Goal: Information Seeking & Learning: Learn about a topic

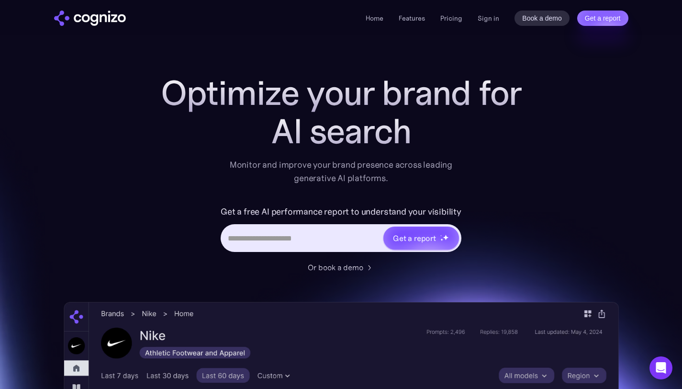
drag, startPoint x: 101, startPoint y: 97, endPoint x: 82, endPoint y: 100, distance: 19.4
click at [82, 100] on div "Optimize your brand for AI search Monitor and improve your brand presence acros…" at bounding box center [341, 388] width 555 height 629
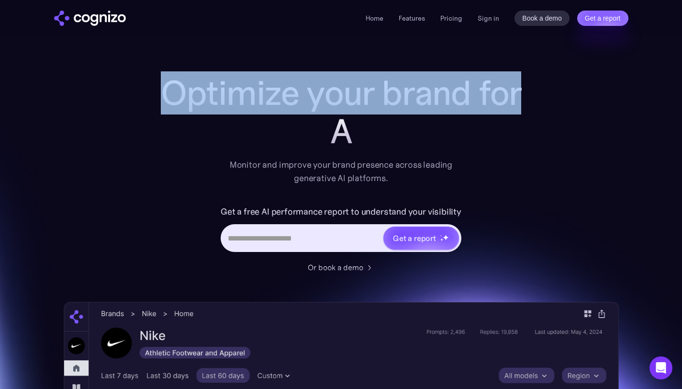
drag, startPoint x: 160, startPoint y: 94, endPoint x: 492, endPoint y: 137, distance: 335.1
click at [492, 137] on div "Optimize your brand for A" at bounding box center [341, 112] width 383 height 77
click at [269, 138] on div "Ge" at bounding box center [341, 131] width 383 height 38
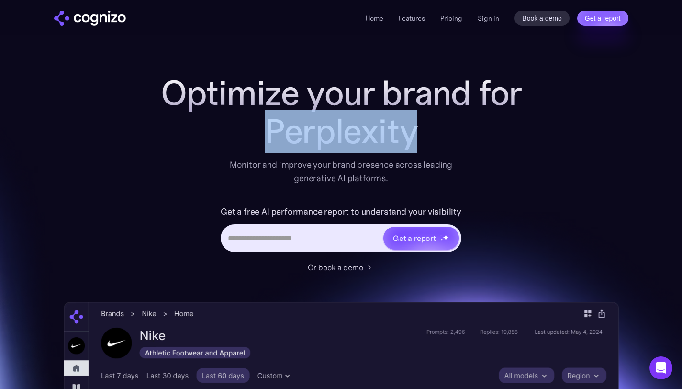
drag, startPoint x: 276, startPoint y: 135, endPoint x: 438, endPoint y: 145, distance: 162.6
click at [439, 145] on div "Perplexity" at bounding box center [341, 131] width 383 height 38
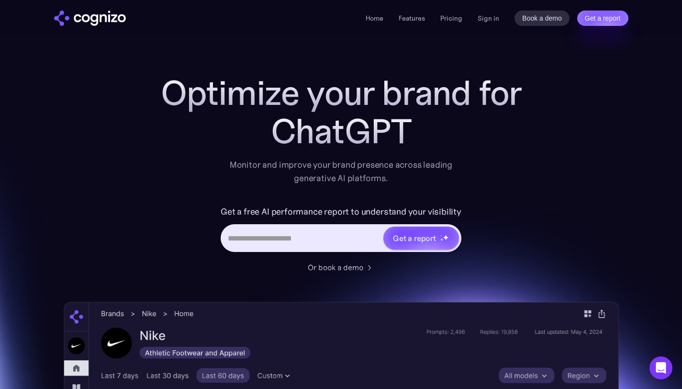
drag, startPoint x: 262, startPoint y: 136, endPoint x: 452, endPoint y: 137, distance: 190.1
click at [452, 137] on div "ChatGPT" at bounding box center [341, 131] width 383 height 38
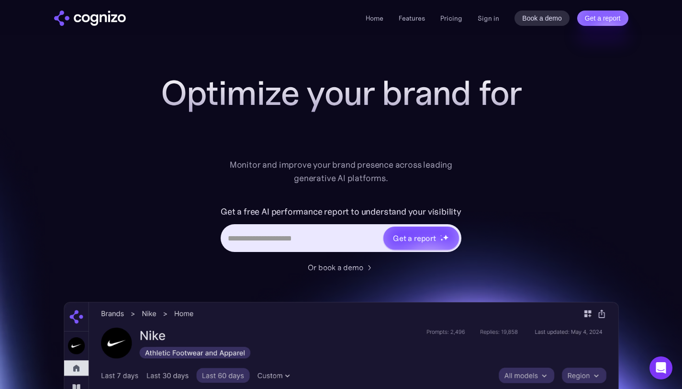
drag, startPoint x: 177, startPoint y: 136, endPoint x: 568, endPoint y: 169, distance: 392.5
click at [568, 169] on div "Optimize your brand for Monitor and improve your brand presence across leading …" at bounding box center [341, 388] width 555 height 629
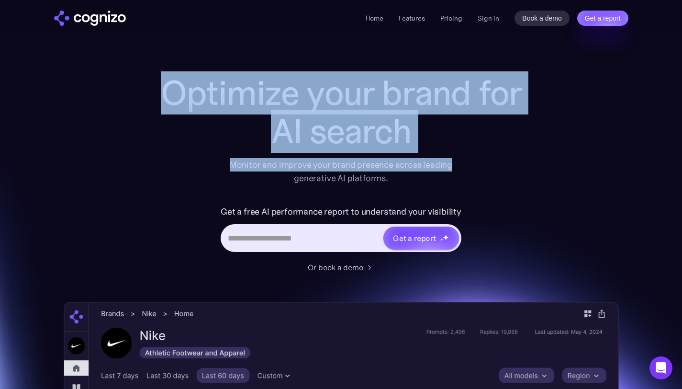
drag, startPoint x: 137, startPoint y: 83, endPoint x: 453, endPoint y: 160, distance: 325.2
click at [454, 160] on div "Optimize your brand for AI search Monitor and improve your brand presence acros…" at bounding box center [341, 388] width 555 height 629
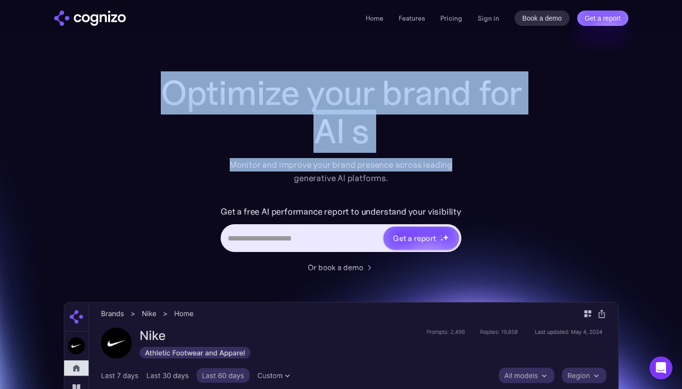
click at [407, 140] on div "AI s" at bounding box center [341, 131] width 383 height 38
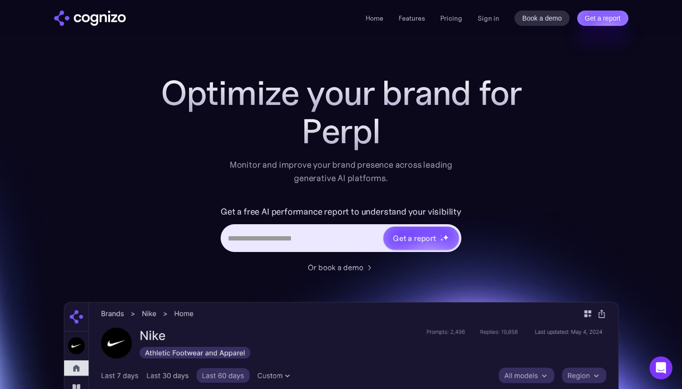
drag, startPoint x: 434, startPoint y: 146, endPoint x: 119, endPoint y: 88, distance: 320.4
click at [119, 88] on div "Optimize your brand for Perpl Monitor and improve your brand presence across le…" at bounding box center [341, 388] width 555 height 629
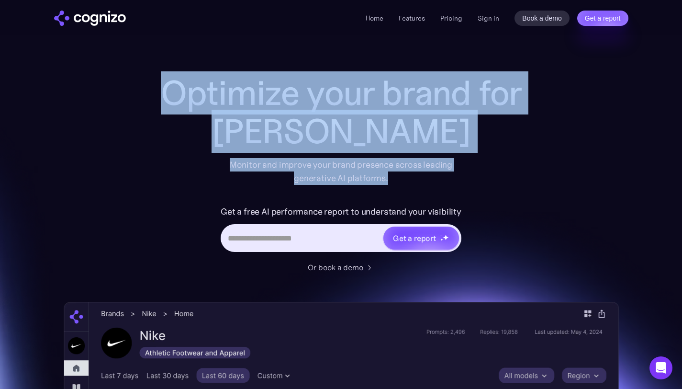
drag, startPoint x: 119, startPoint y: 88, endPoint x: 403, endPoint y: 179, distance: 298.2
click at [403, 179] on div "Optimize your brand for Claude Monitor and improve your brand presence across l…" at bounding box center [341, 388] width 555 height 629
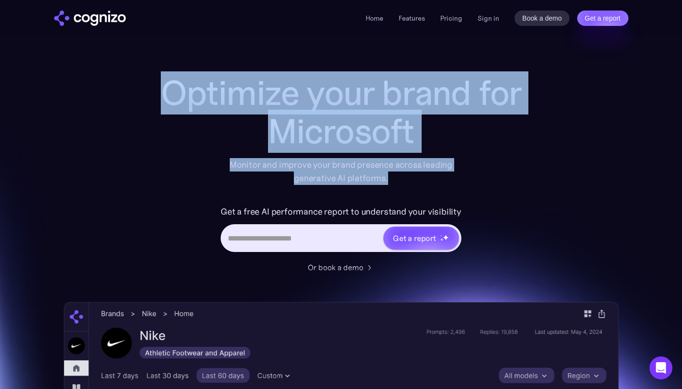
click at [418, 135] on div "Microsoft" at bounding box center [341, 131] width 383 height 38
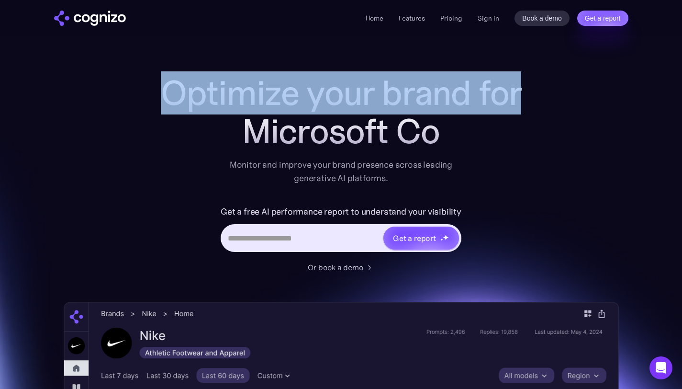
drag, startPoint x: 167, startPoint y: 93, endPoint x: 523, endPoint y: 134, distance: 358.4
click at [523, 134] on div "Optimize your brand for Microsoft Co" at bounding box center [341, 112] width 383 height 77
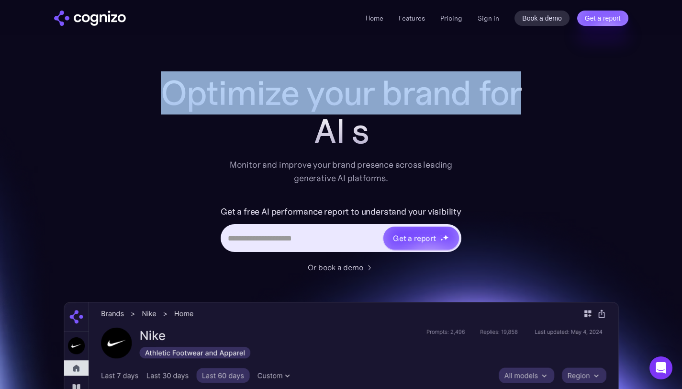
click at [166, 87] on h1 "Optimize your brand for" at bounding box center [341, 93] width 383 height 38
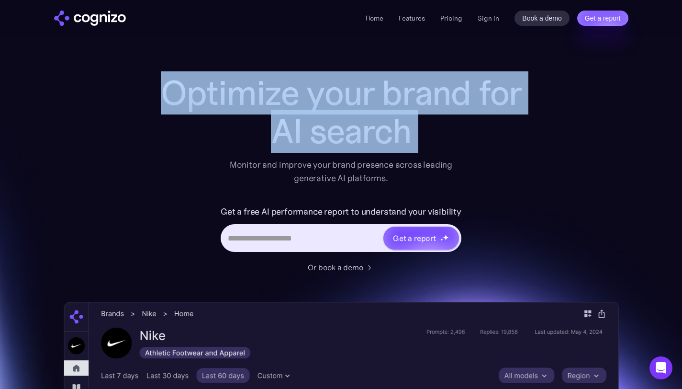
drag, startPoint x: 166, startPoint y: 87, endPoint x: 441, endPoint y: 130, distance: 278.2
click at [441, 130] on div "Optimize your brand for AI search" at bounding box center [341, 112] width 383 height 77
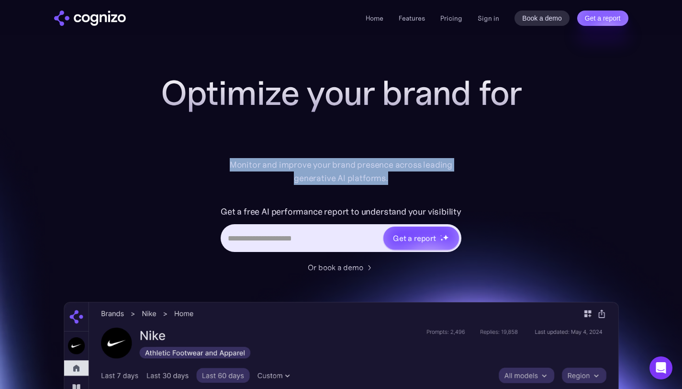
drag, startPoint x: 230, startPoint y: 168, endPoint x: 407, endPoint y: 179, distance: 177.5
click at [407, 179] on div "Monitor and improve your brand presence across leading generative AI platforms." at bounding box center [342, 171] width 236 height 27
copy div "Monitor and improve your brand presence across leading generative AI platforms."
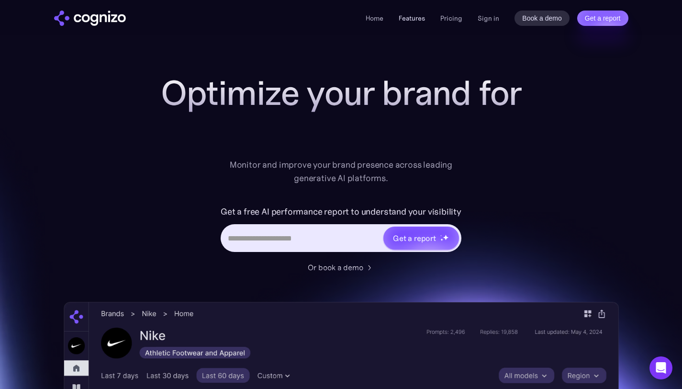
click at [409, 19] on link "Features" at bounding box center [412, 18] width 26 height 9
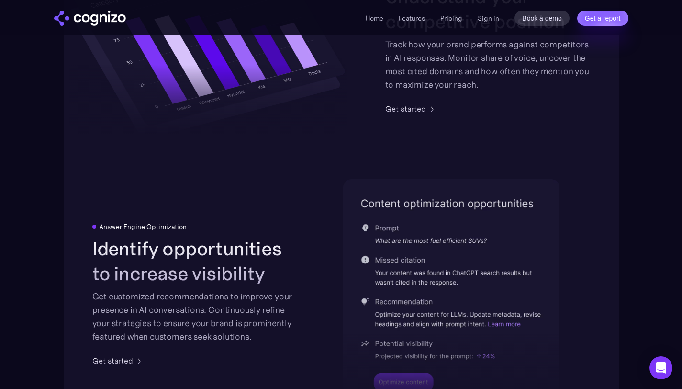
scroll to position [1826, 0]
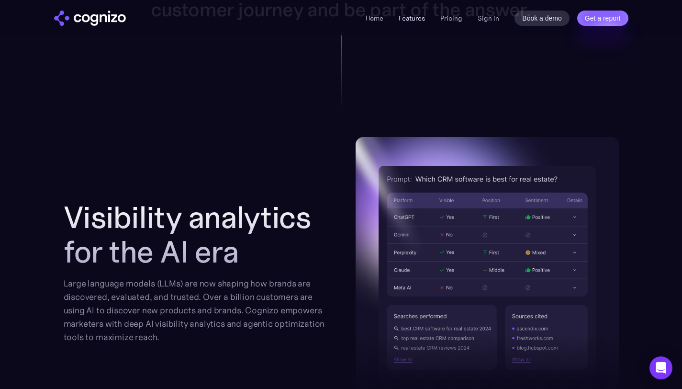
click at [414, 20] on link "Features" at bounding box center [412, 18] width 26 height 9
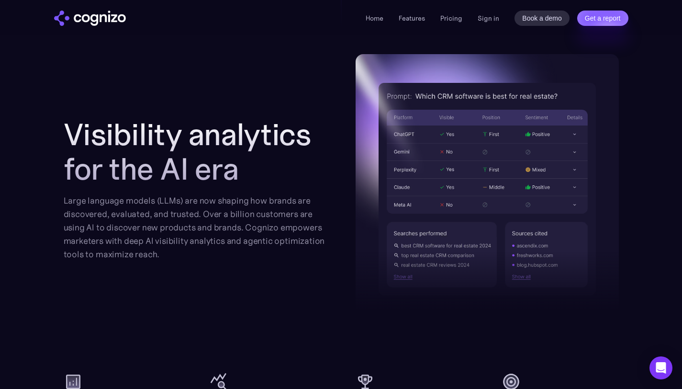
scroll to position [1005, 0]
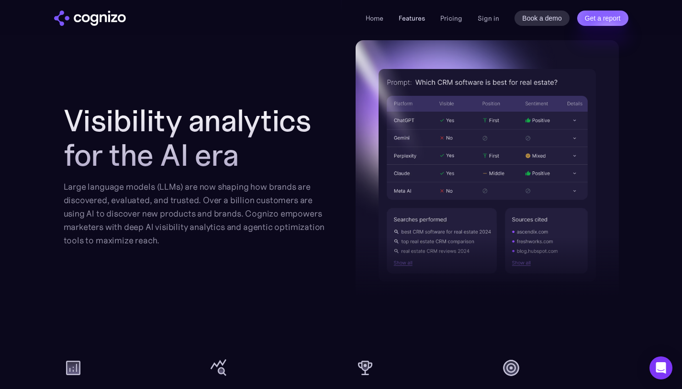
click at [410, 14] on link "Features" at bounding box center [412, 18] width 26 height 9
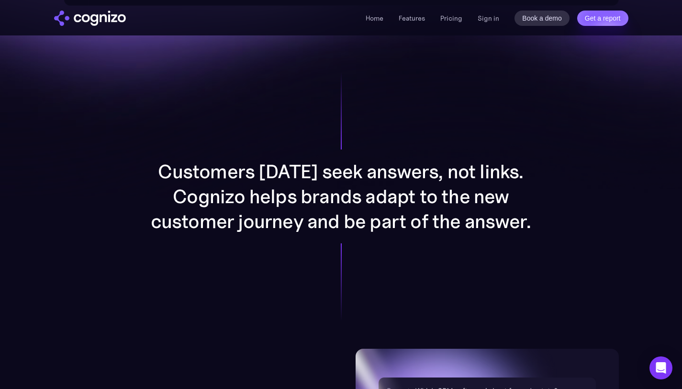
scroll to position [696, 0]
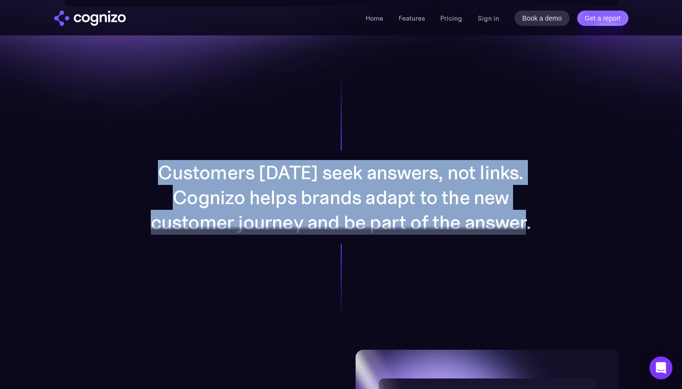
drag, startPoint x: 143, startPoint y: 158, endPoint x: 520, endPoint y: 253, distance: 388.8
click at [522, 254] on div "Customers today seek answers, not links. Cognizo helps brands adapt to the new …" at bounding box center [341, 197] width 496 height 304
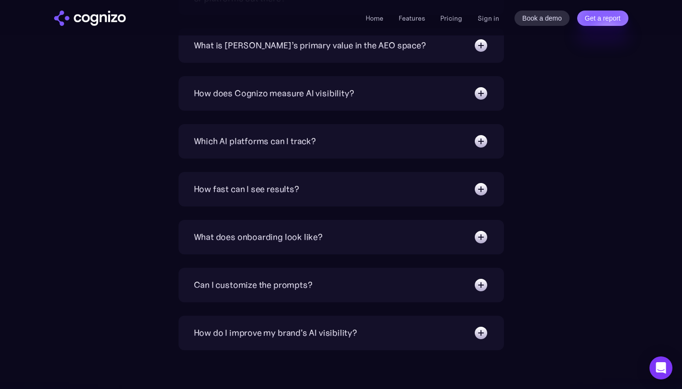
scroll to position [3241, 0]
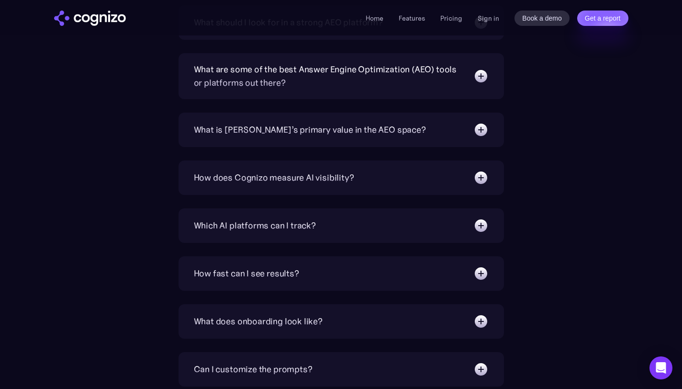
click at [405, 12] on li "Features" at bounding box center [412, 17] width 26 height 11
click at [407, 20] on link "Features" at bounding box center [412, 18] width 26 height 9
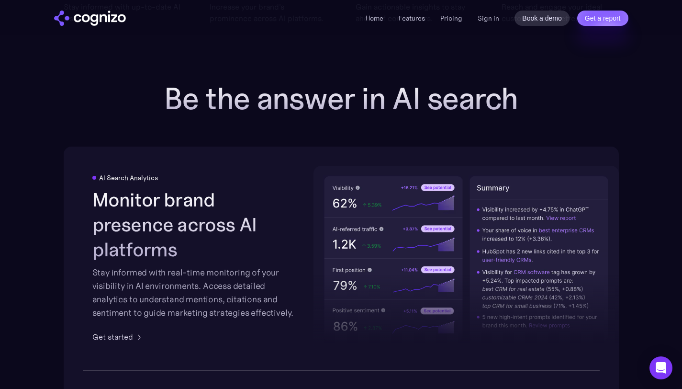
scroll to position [1402, 0]
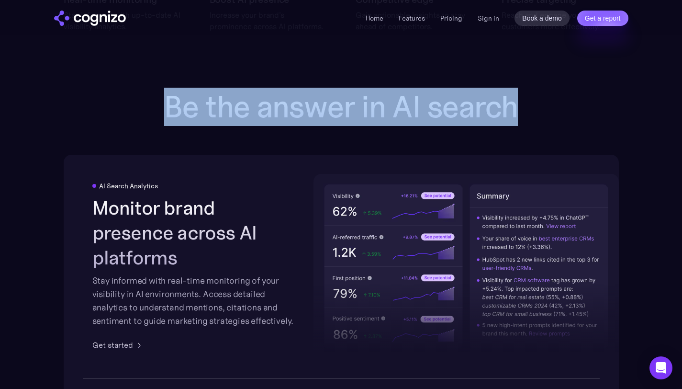
drag, startPoint x: 146, startPoint y: 96, endPoint x: 521, endPoint y: 118, distance: 376.0
copy h2 "Be the answer in AI search"
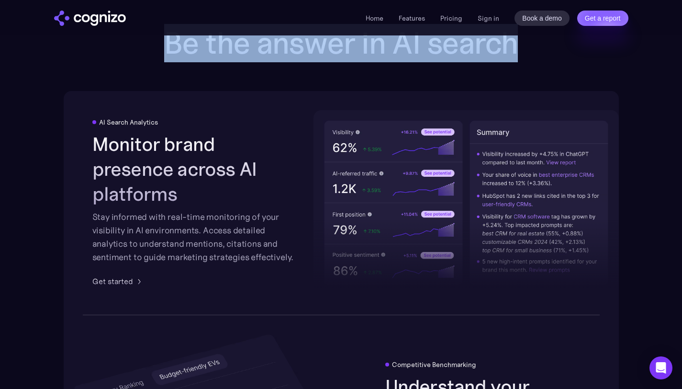
scroll to position [1467, 0]
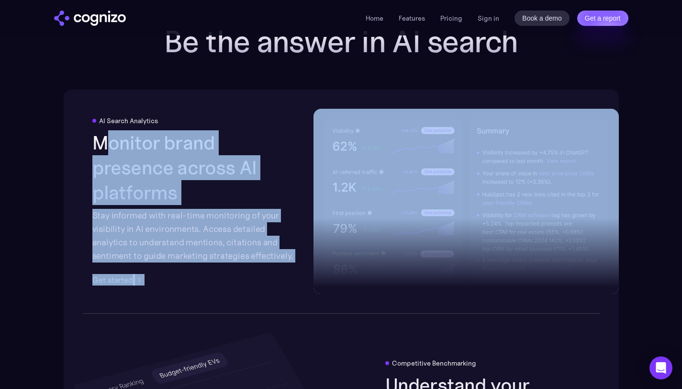
drag, startPoint x: 104, startPoint y: 147, endPoint x: 339, endPoint y: 275, distance: 267.3
click at [340, 275] on div "AI Search Analytics Monitor brand presence across AI platforms Stay informed wi…" at bounding box center [341, 202] width 555 height 224
click at [339, 275] on div at bounding box center [466, 223] width 305 height 141
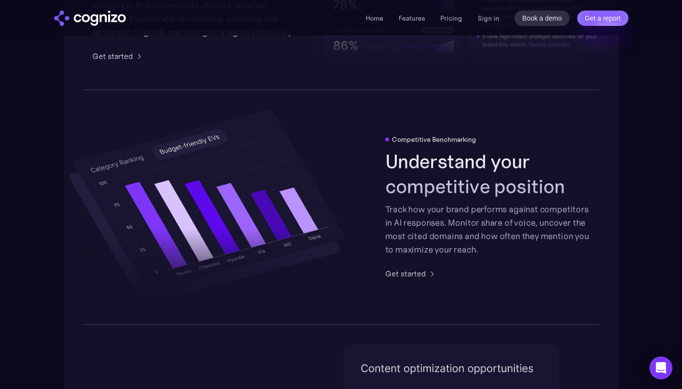
scroll to position [1695, 0]
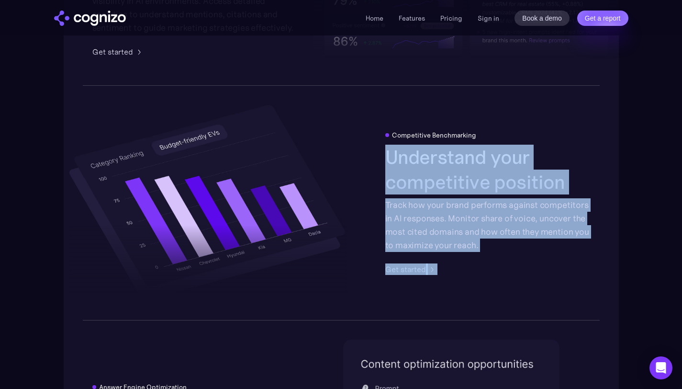
drag, startPoint x: 385, startPoint y: 162, endPoint x: 457, endPoint y: 309, distance: 163.1
click at [457, 309] on div "Competitive Benchmarking Understand your competitive position Track how your br…" at bounding box center [341, 203] width 555 height 236
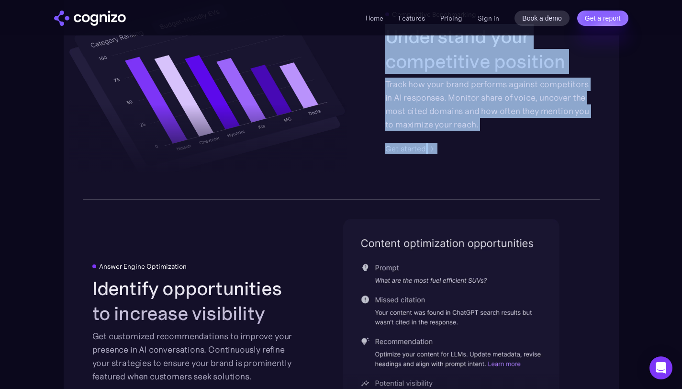
scroll to position [1836, 0]
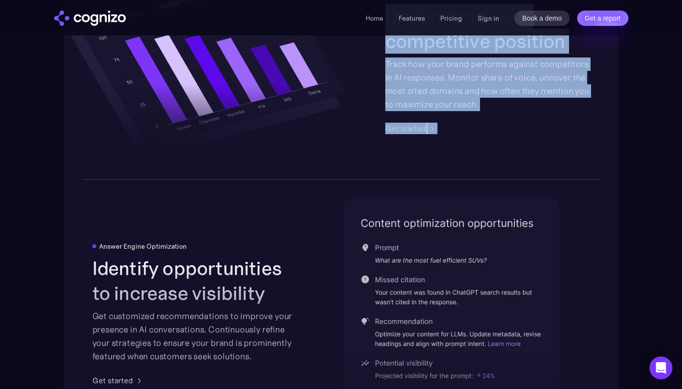
click at [394, 174] on div "Competitive Benchmarking Understand your competitive position Track how your br…" at bounding box center [341, 62] width 555 height 236
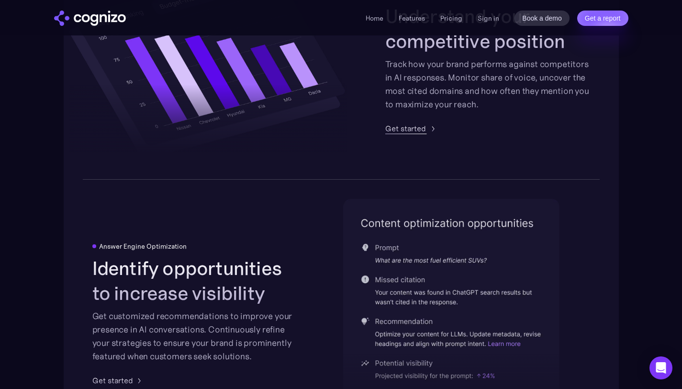
click at [406, 130] on div "Get started" at bounding box center [405, 128] width 41 height 11
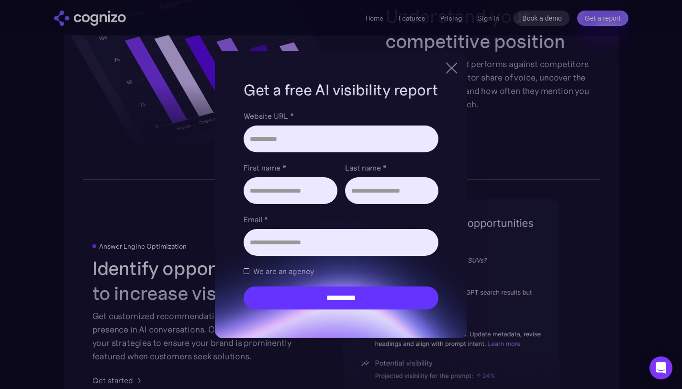
click at [446, 64] on div at bounding box center [452, 67] width 16 height 17
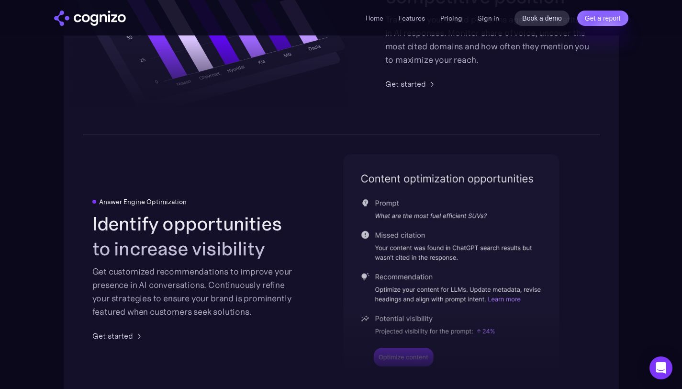
scroll to position [1990, 0]
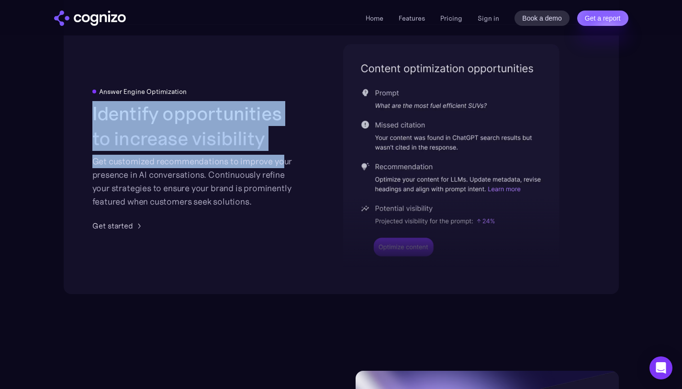
drag, startPoint x: 93, startPoint y: 114, endPoint x: 283, endPoint y: 167, distance: 196.7
click at [283, 167] on div "Identify opportunities to increase visibility Get customized recommendations to…" at bounding box center [194, 154] width 205 height 107
click at [321, 128] on div "Answer Engine Optimization Identify opportunities to increase visibility Get cu…" at bounding box center [341, 159] width 555 height 269
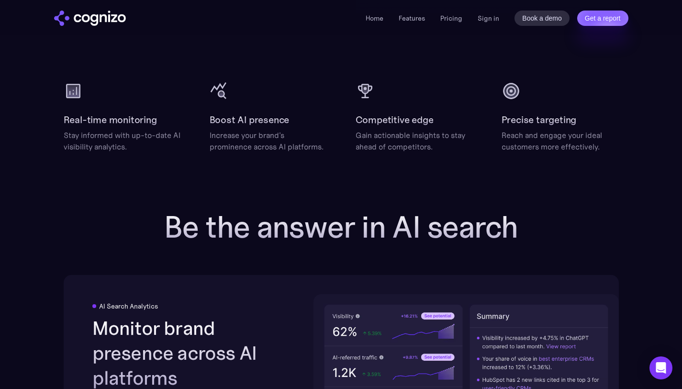
scroll to position [1281, 0]
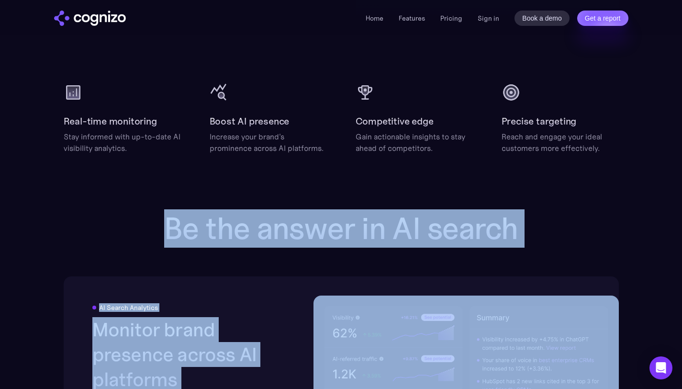
drag, startPoint x: 174, startPoint y: 204, endPoint x: 425, endPoint y: 298, distance: 268.3
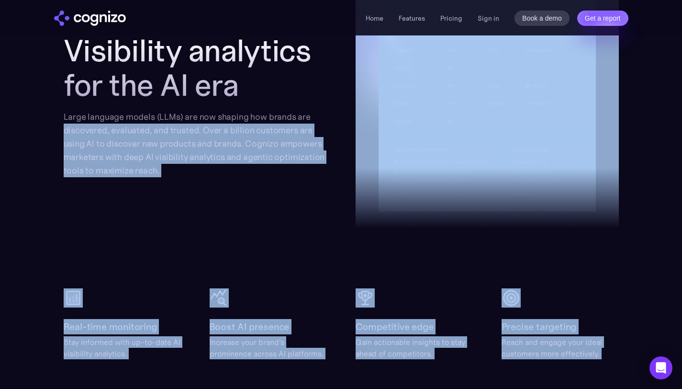
scroll to position [1078, 0]
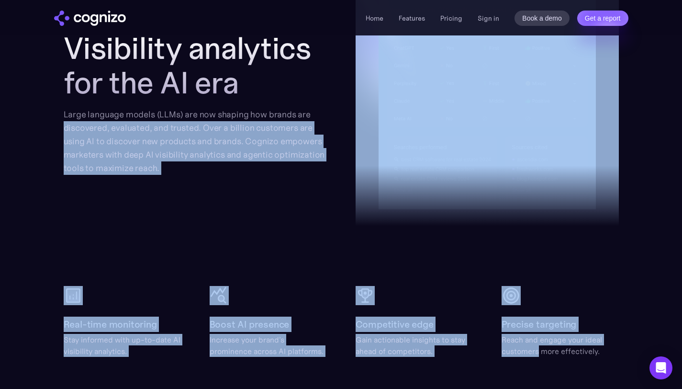
drag, startPoint x: 65, startPoint y: 134, endPoint x: 538, endPoint y: 356, distance: 522.1
click at [538, 356] on div "Visibility analytics for the AI era Large language models (LLMs) are now shapin…" at bounding box center [341, 162] width 555 height 389
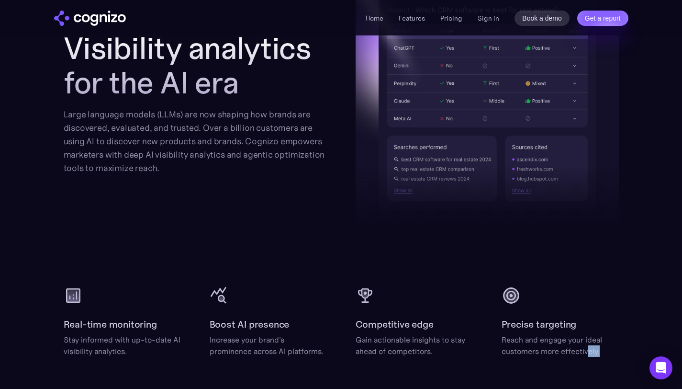
drag, startPoint x: 588, startPoint y: 348, endPoint x: 609, endPoint y: 352, distance: 21.4
click at [609, 352] on div "Reach and engage your ideal customers more effectively." at bounding box center [560, 345] width 117 height 23
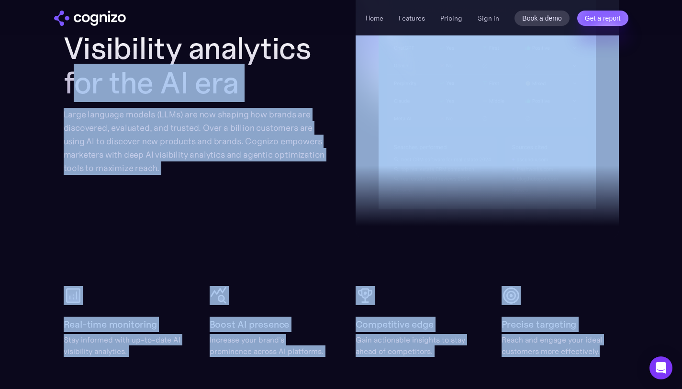
drag, startPoint x: 609, startPoint y: 352, endPoint x: 73, endPoint y: 77, distance: 602.5
click at [73, 77] on div "Visibility analytics for the AI era Large language models (LLMs) are now shapin…" at bounding box center [341, 162] width 555 height 389
click at [12, 84] on section "Visibility analytics for the AI era Large language models (LLMs) are now shapin…" at bounding box center [341, 162] width 682 height 389
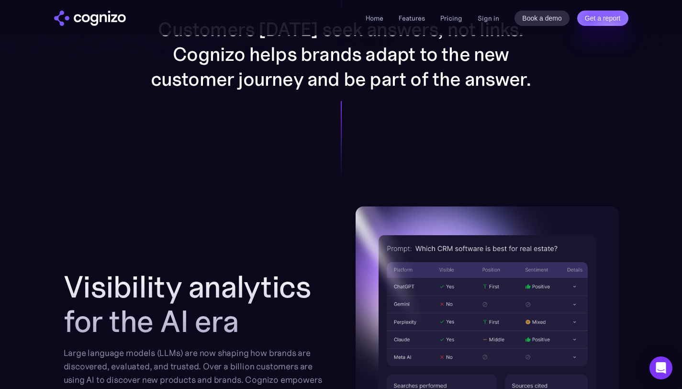
scroll to position [691, 0]
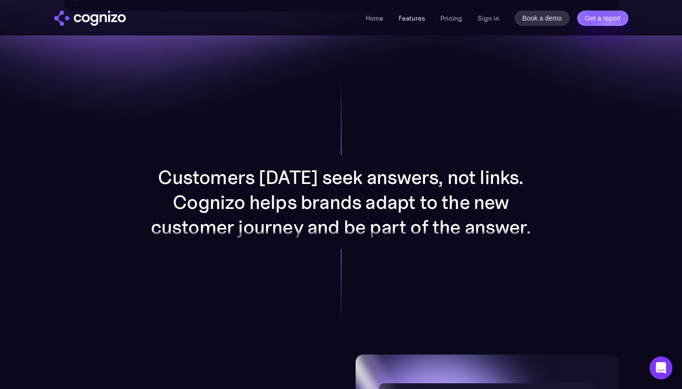
click at [409, 15] on link "Features" at bounding box center [412, 18] width 26 height 9
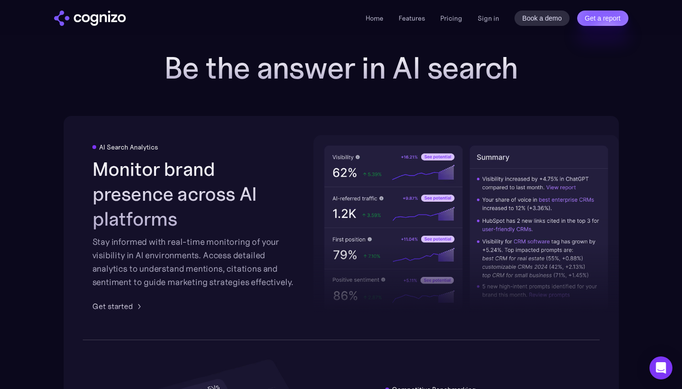
scroll to position [1425, 0]
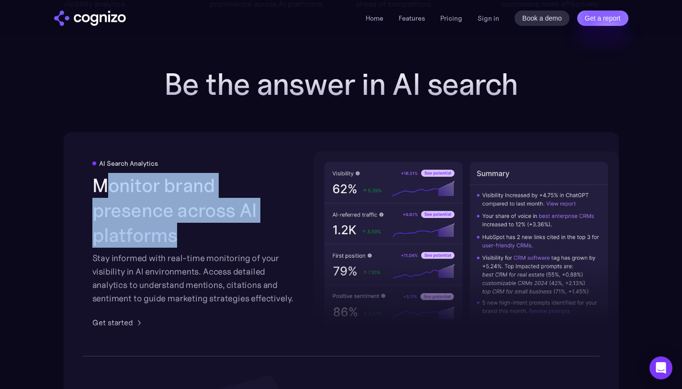
drag, startPoint x: 101, startPoint y: 191, endPoint x: 285, endPoint y: 219, distance: 185.5
click at [285, 219] on h2 "Monitor brand presence across AI platforms" at bounding box center [194, 210] width 205 height 75
click at [152, 198] on h2 "Monitor brand presence across AI platforms" at bounding box center [194, 210] width 205 height 75
drag, startPoint x: 89, startPoint y: 198, endPoint x: 261, endPoint y: 223, distance: 174.1
click at [261, 223] on div "AI Search Analytics Monitor brand presence across AI platforms Stay informed wi…" at bounding box center [341, 244] width 555 height 224
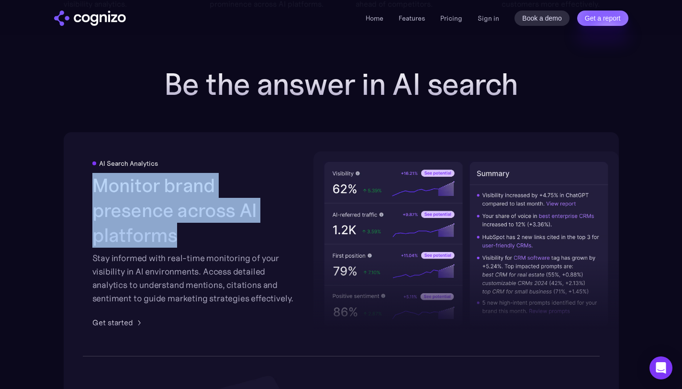
copy h2 "Monitor brand presence across AI platforms"
click at [141, 258] on div "Stay informed with real-time monitoring of your visibility in AI environments. …" at bounding box center [194, 278] width 205 height 54
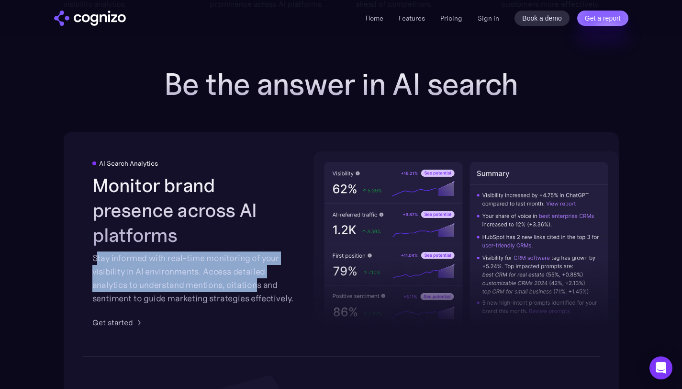
drag, startPoint x: 95, startPoint y: 244, endPoint x: 252, endPoint y: 278, distance: 161.1
click at [252, 278] on div "Stay informed with real-time monitoring of your visibility in AI environments. …" at bounding box center [194, 278] width 205 height 54
click at [139, 265] on div "Stay informed with real-time monitoring of your visibility in AI environments. …" at bounding box center [194, 278] width 205 height 54
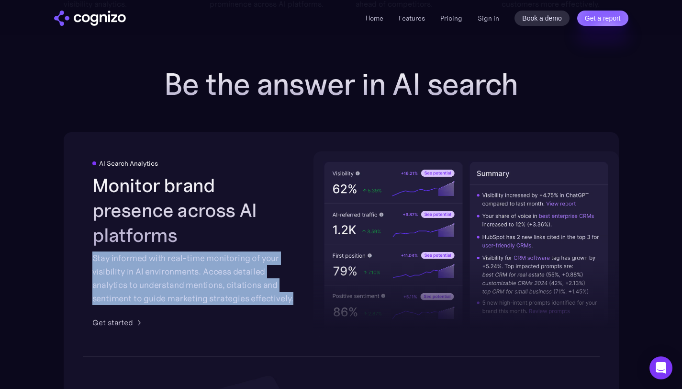
drag, startPoint x: 90, startPoint y: 246, endPoint x: 293, endPoint y: 286, distance: 206.8
click at [293, 286] on div "AI Search Analytics Monitor brand presence across AI platforms Stay informed wi…" at bounding box center [341, 244] width 555 height 224
copy div "Stay informed with real-time monitoring of your visibility in AI environments. …"
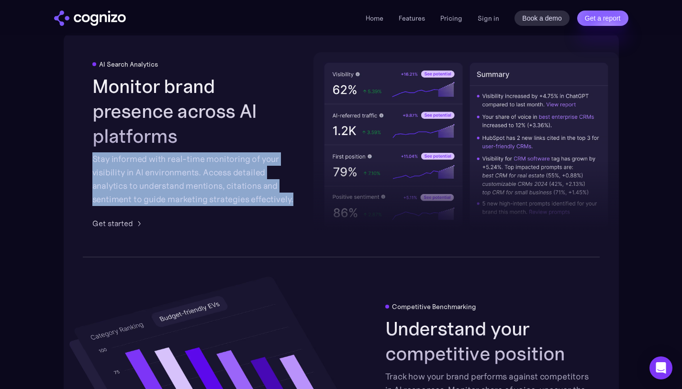
scroll to position [1526, 0]
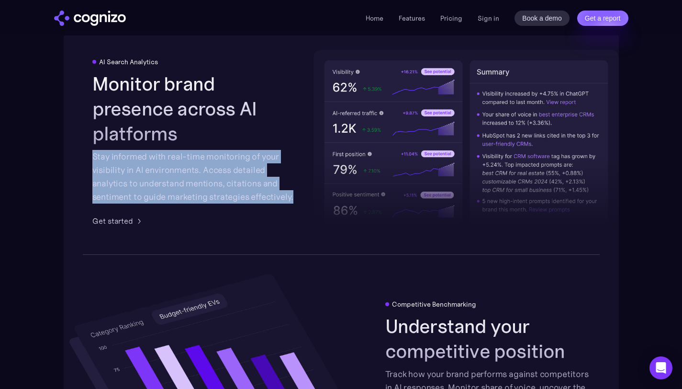
click at [324, 157] on div at bounding box center [466, 164] width 305 height 141
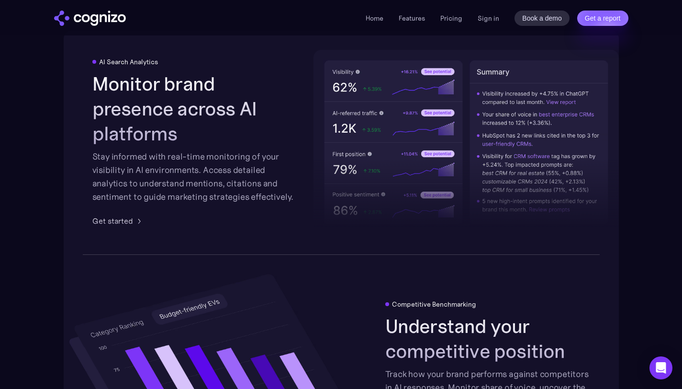
drag, startPoint x: 380, startPoint y: 157, endPoint x: 358, endPoint y: 187, distance: 37.3
click at [358, 187] on div at bounding box center [466, 164] width 305 height 141
drag, startPoint x: 358, startPoint y: 187, endPoint x: 358, endPoint y: 107, distance: 80.4
click at [358, 107] on div at bounding box center [466, 164] width 305 height 141
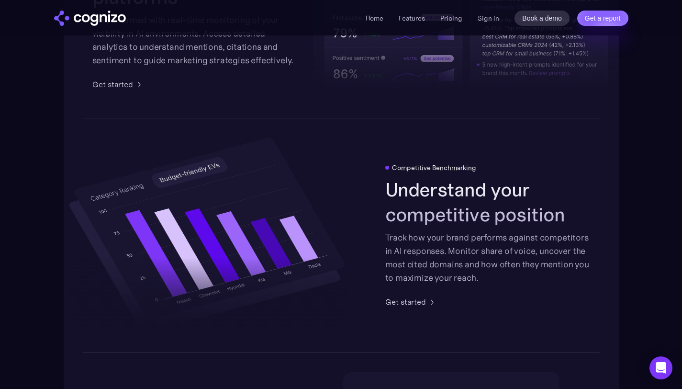
scroll to position [1671, 0]
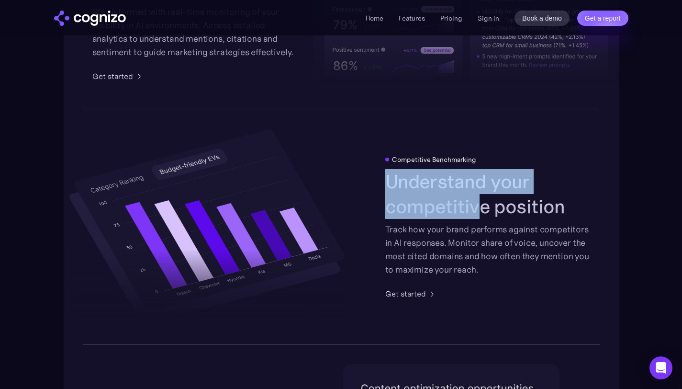
drag, startPoint x: 377, startPoint y: 173, endPoint x: 481, endPoint y: 215, distance: 111.9
click at [481, 215] on div "Competitive Benchmarking Understand your competitive position Track how your br…" at bounding box center [341, 228] width 555 height 236
click at [371, 182] on div "Competitive Benchmarking Understand your competitive position Track how your br…" at bounding box center [341, 228] width 555 height 236
drag, startPoint x: 380, startPoint y: 178, endPoint x: 561, endPoint y: 214, distance: 184.5
click at [561, 214] on div "Competitive Benchmarking Understand your competitive position Track how your br…" at bounding box center [341, 228] width 555 height 236
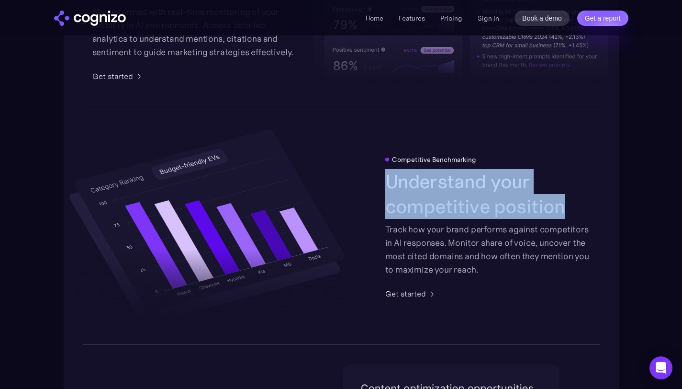
copy h2 "Understand your competitive position"
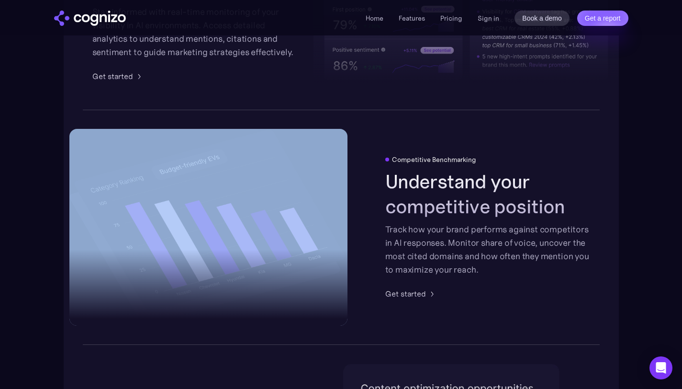
drag, startPoint x: 125, startPoint y: 196, endPoint x: 44, endPoint y: 190, distance: 82.1
click at [44, 190] on section "Be the answer in AI search AI Search Analytics Monitor brand presence across AI…" at bounding box center [341, 217] width 682 height 793
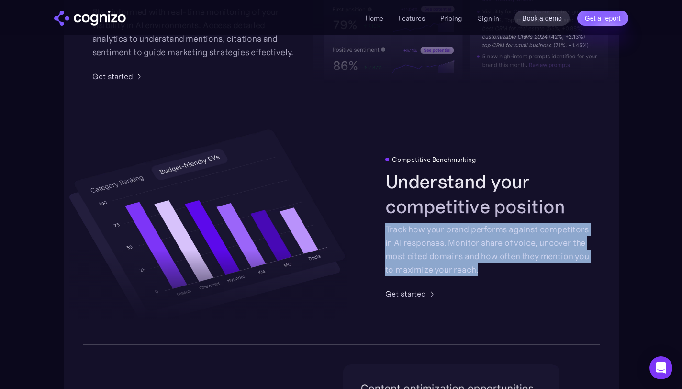
drag, startPoint x: 383, startPoint y: 227, endPoint x: 491, endPoint y: 272, distance: 117.4
click at [491, 272] on div "Competitive Benchmarking Understand your competitive position Track how your br…" at bounding box center [341, 228] width 555 height 236
copy div "Track how your brand performs against competitors in AI responses. Monitor shar…"
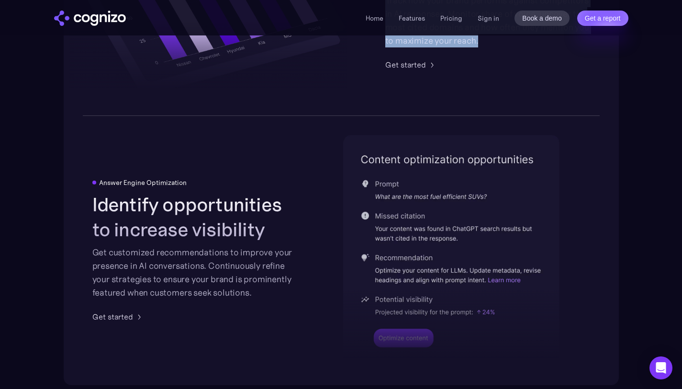
scroll to position [1907, 0]
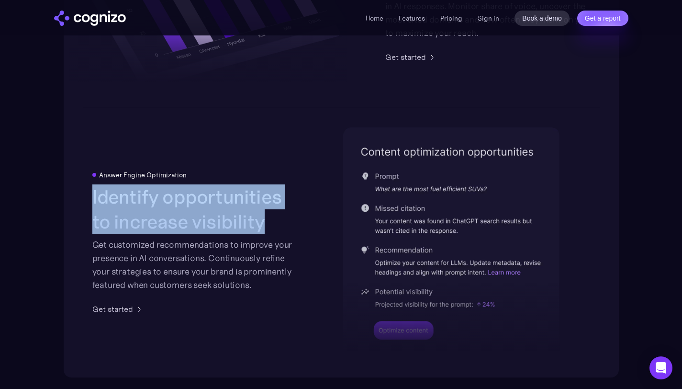
drag, startPoint x: 91, startPoint y: 185, endPoint x: 264, endPoint y: 216, distance: 175.5
click at [264, 216] on div "Answer Engine Optimization Identify opportunities to increase visibility Get cu…" at bounding box center [341, 242] width 555 height 269
copy h2 "Identify opportunities to increase visibility"
click at [273, 227] on h2 "Identify opportunities to increase visibility" at bounding box center [194, 209] width 205 height 50
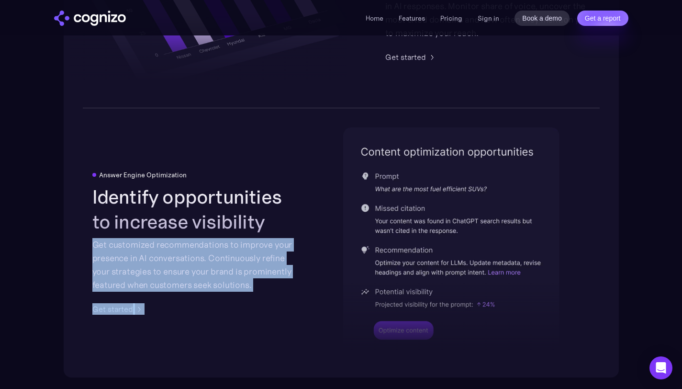
drag, startPoint x: 93, startPoint y: 239, endPoint x: 234, endPoint y: 293, distance: 150.6
click at [234, 293] on div "Answer Engine Optimization Identify opportunities to increase visibility Get cu…" at bounding box center [194, 243] width 205 height 144
click at [258, 286] on div "Get customized recommendations to improve your presence in AI conversations. Co…" at bounding box center [194, 265] width 205 height 54
drag, startPoint x: 254, startPoint y: 286, endPoint x: 90, endPoint y: 245, distance: 169.4
click at [90, 245] on div "Answer Engine Optimization Identify opportunities to increase visibility Get cu…" at bounding box center [341, 242] width 555 height 269
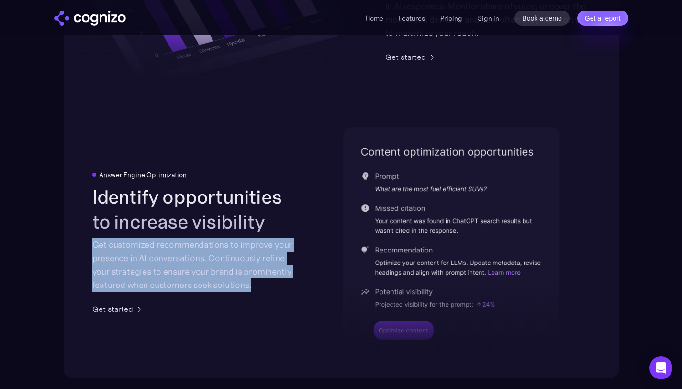
copy div "Get customized recommendations to improve your presence in AI conversations. Co…"
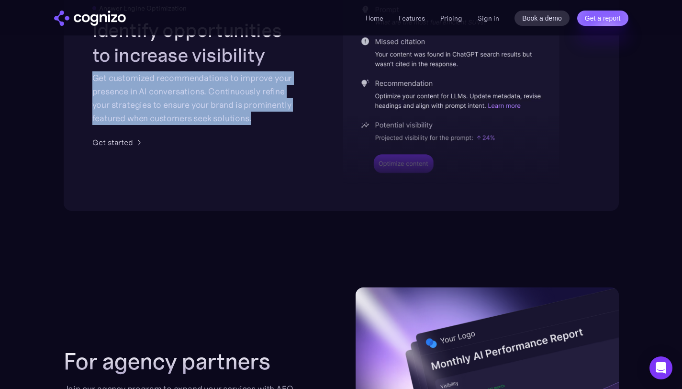
click at [318, 128] on div "Answer Engine Optimization Identify opportunities to increase visibility Get cu…" at bounding box center [341, 76] width 555 height 269
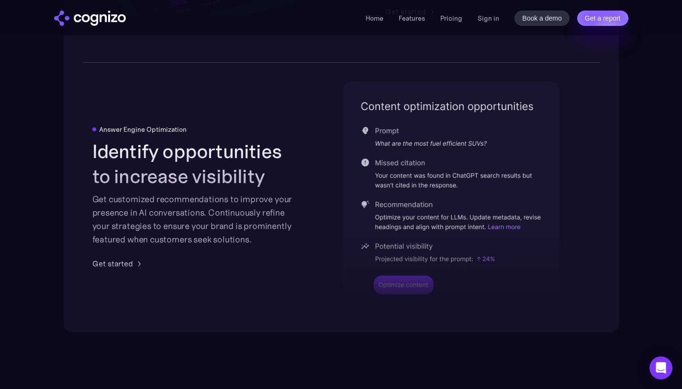
scroll to position [1896, 0]
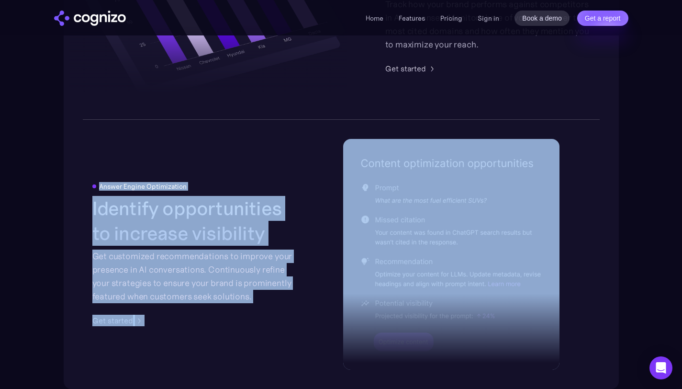
drag, startPoint x: 468, startPoint y: 242, endPoint x: 244, endPoint y: 173, distance: 234.5
click at [244, 173] on div "Answer Engine Optimization Identify opportunities to increase visibility Get cu…" at bounding box center [341, 254] width 555 height 269
click at [391, 173] on img at bounding box center [451, 254] width 216 height 230
click at [419, 158] on img at bounding box center [451, 254] width 216 height 230
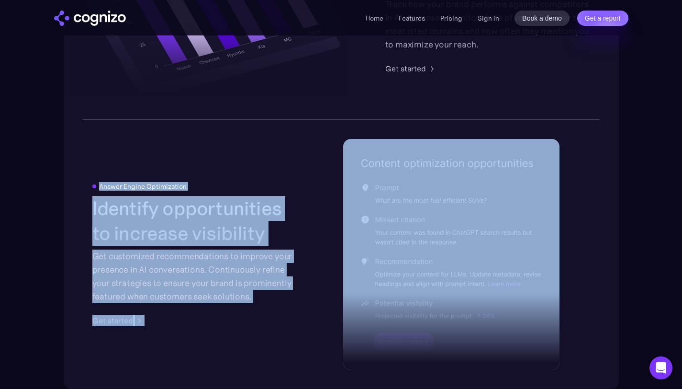
click at [252, 177] on div "Answer Engine Optimization Identify opportunities to increase visibility Get cu…" at bounding box center [341, 254] width 555 height 269
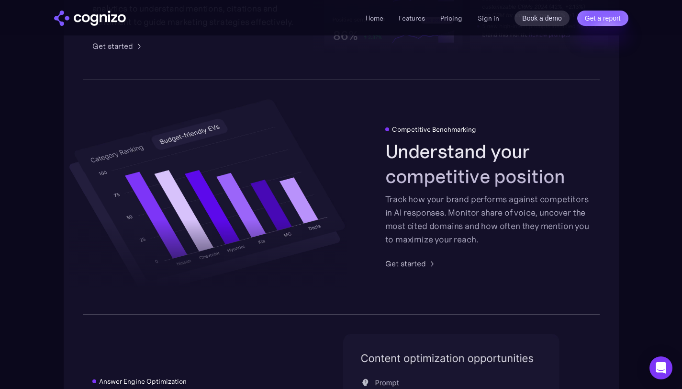
scroll to position [1703, 0]
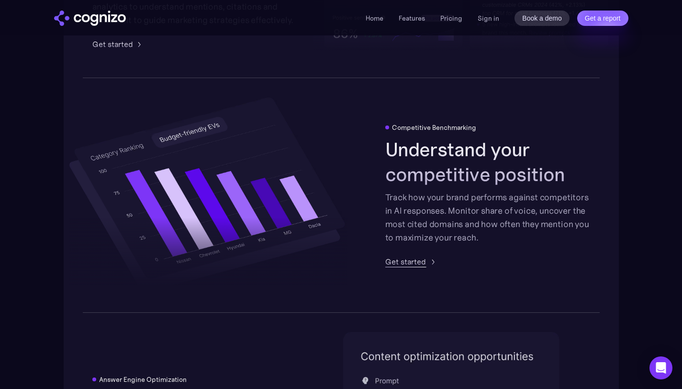
click at [399, 263] on div "Get started" at bounding box center [405, 261] width 41 height 11
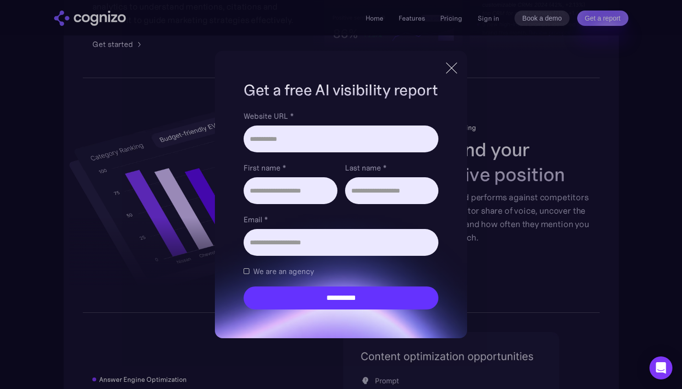
click at [448, 78] on div "**********" at bounding box center [341, 194] width 252 height 287
click at [455, 63] on div at bounding box center [452, 67] width 16 height 17
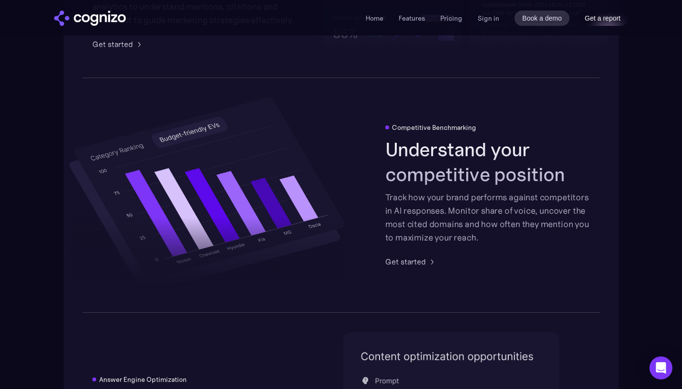
click at [598, 17] on link "Get a report" at bounding box center [602, 18] width 51 height 15
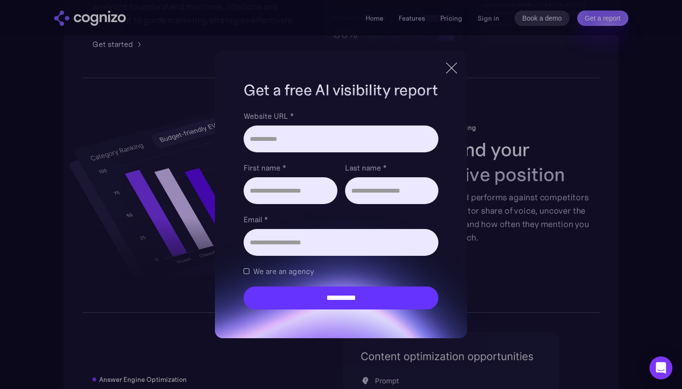
click at [455, 64] on div at bounding box center [452, 67] width 16 height 17
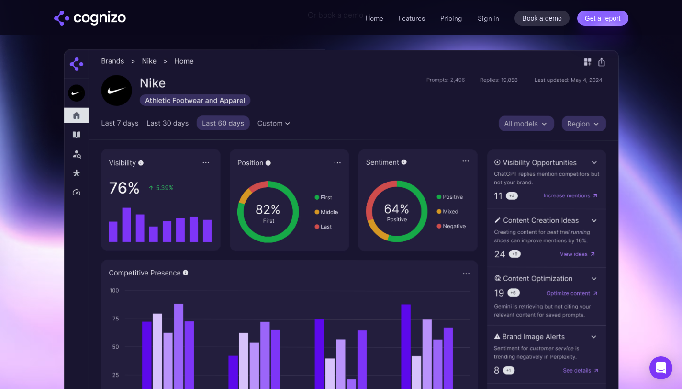
scroll to position [236, 0]
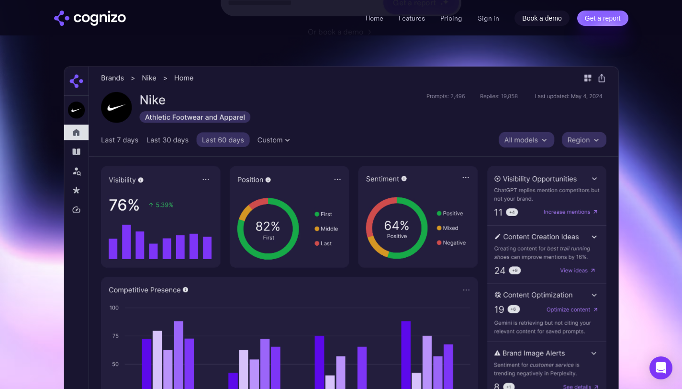
click at [532, 24] on link "Book a demo" at bounding box center [542, 18] width 55 height 15
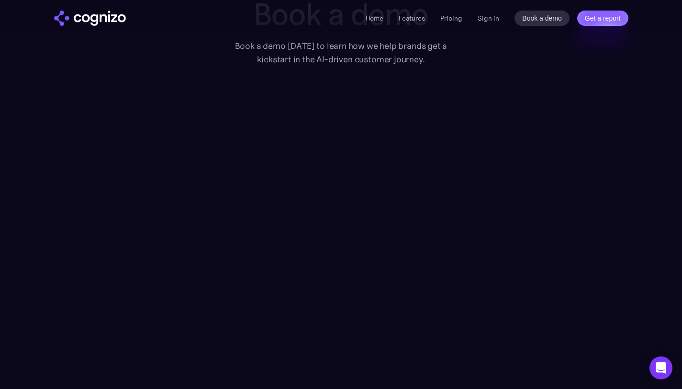
scroll to position [97, 0]
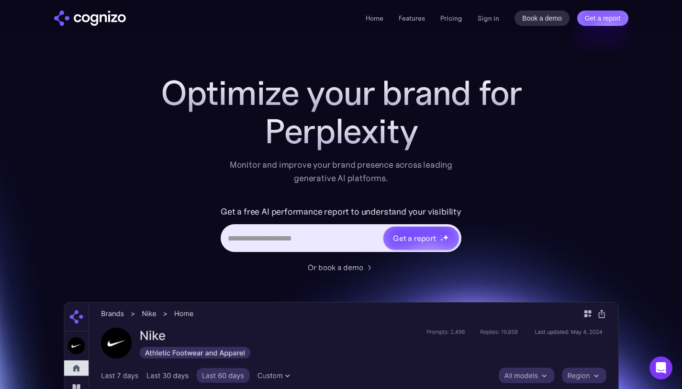
click at [573, 24] on div "Book a demo Get a report" at bounding box center [571, 18] width 113 height 15
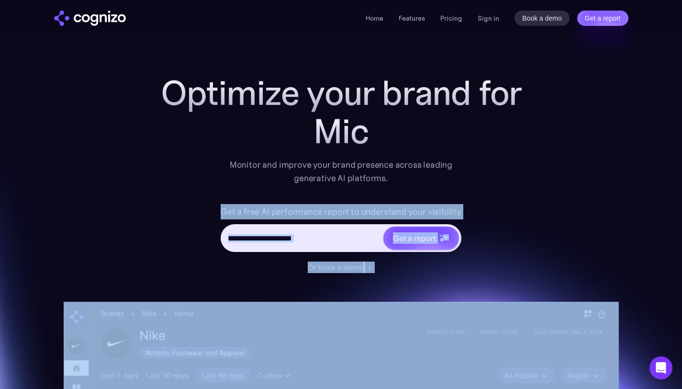
drag, startPoint x: 209, startPoint y: 206, endPoint x: 453, endPoint y: 285, distance: 256.1
click at [453, 285] on div "Optimize your brand for Mic Monitor and improve your brand presence across lead…" at bounding box center [341, 388] width 555 height 629
click at [396, 275] on div "Optimize your brand for AI searc Monitor and improve your brand presence across…" at bounding box center [341, 388] width 555 height 629
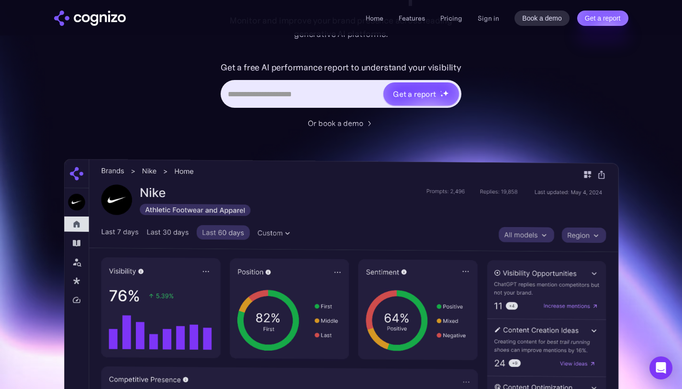
scroll to position [9, 0]
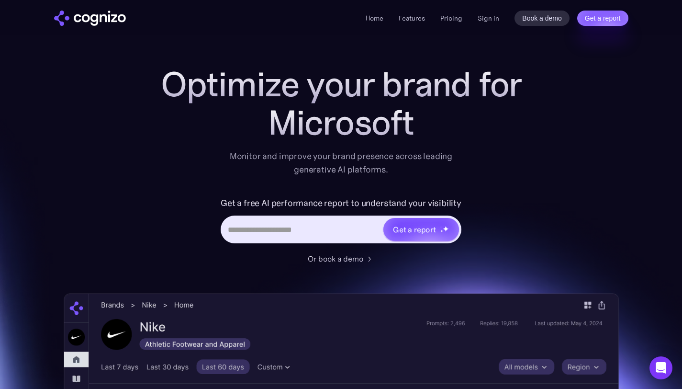
click at [414, 11] on div "Home Features Pricing Book a demo Get a report Sign in Book a demo Get a report" at bounding box center [497, 18] width 262 height 15
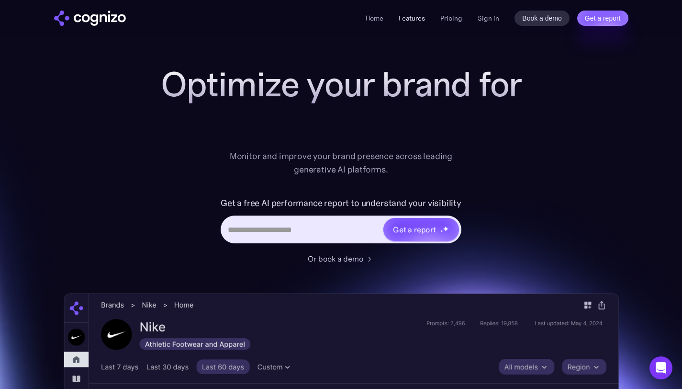
click at [414, 19] on link "Features" at bounding box center [412, 18] width 26 height 9
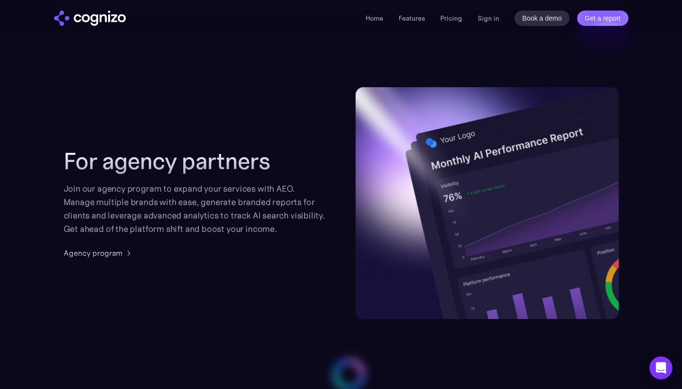
scroll to position [2259, 0]
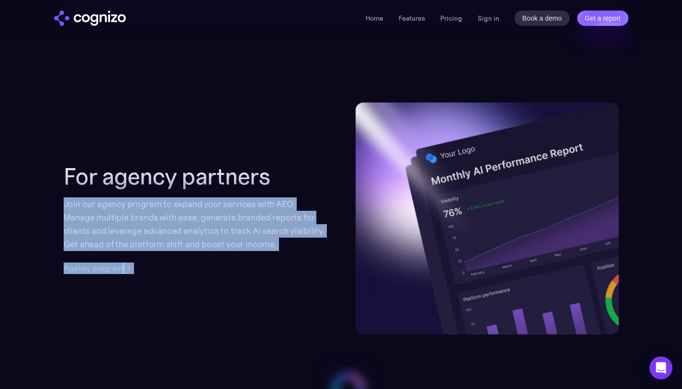
drag, startPoint x: 55, startPoint y: 192, endPoint x: 242, endPoint y: 232, distance: 191.2
click at [248, 234] on section "For agency partners Join our agency program to expand your services with AEO. M…" at bounding box center [341, 218] width 682 height 232
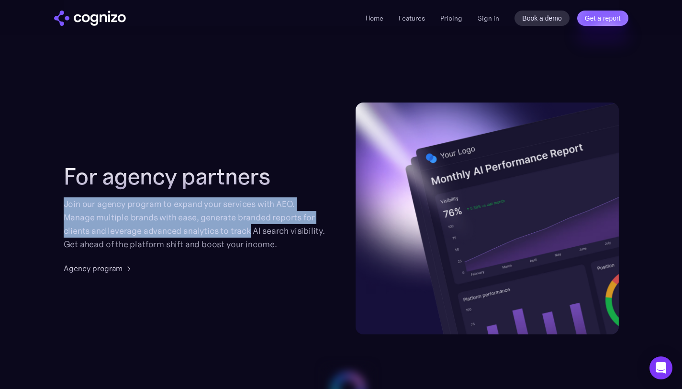
click at [262, 240] on div "Join our agency program to expand your services with AEO. Manage multiple brand…" at bounding box center [195, 224] width 263 height 54
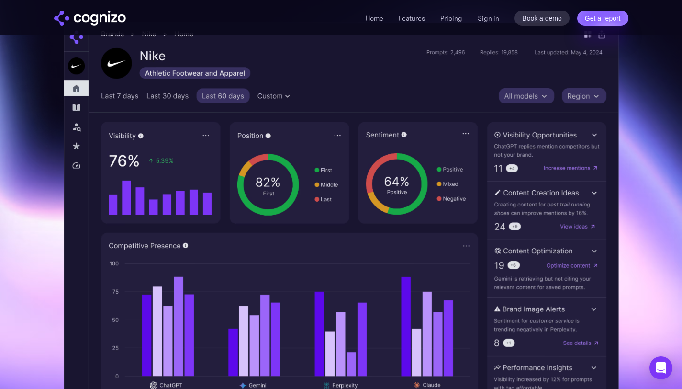
scroll to position [0, 0]
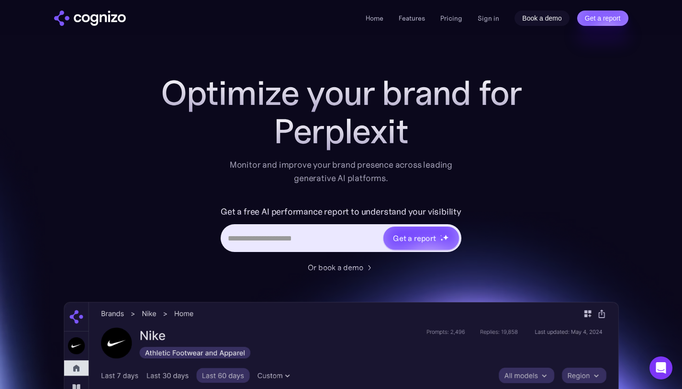
click at [519, 21] on link "Book a demo" at bounding box center [542, 18] width 55 height 15
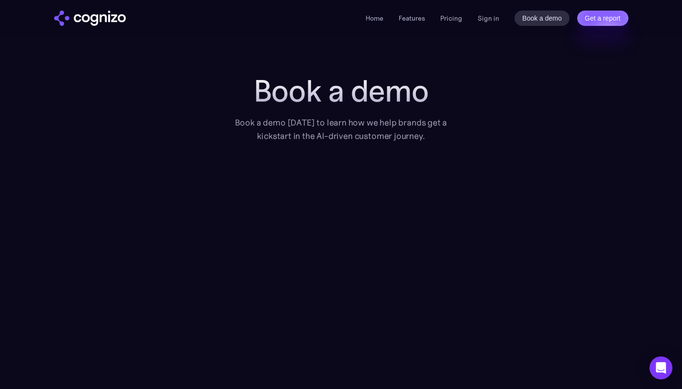
click at [96, 10] on div "Home Features Pricing Book a demo Get a report Sign in Book a demo Get a report" at bounding box center [341, 17] width 682 height 35
click at [77, 12] on img "home" at bounding box center [90, 18] width 72 height 15
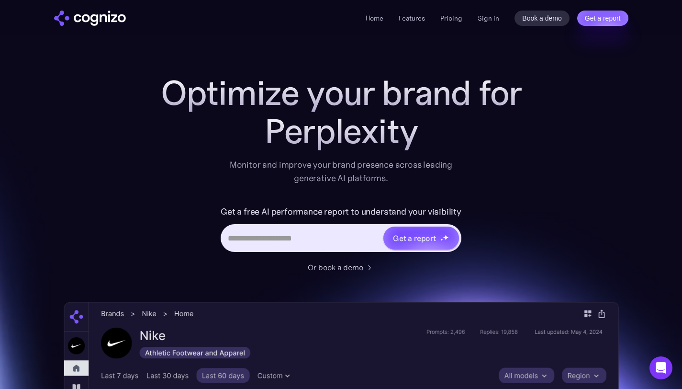
click at [343, 233] on input "Hero URL Input Form" at bounding box center [302, 238] width 160 height 18
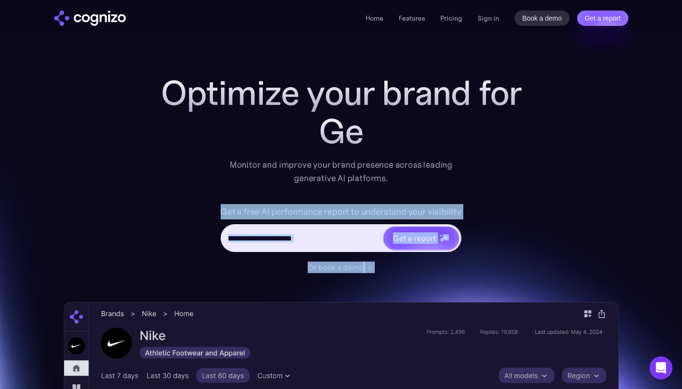
drag, startPoint x: 222, startPoint y: 204, endPoint x: 398, endPoint y: 272, distance: 189.3
click at [398, 272] on div "Get a free AI performance report to understand your visibility Get a report Or …" at bounding box center [341, 238] width 383 height 69
click at [398, 272] on div "Or book a demo" at bounding box center [341, 266] width 383 height 11
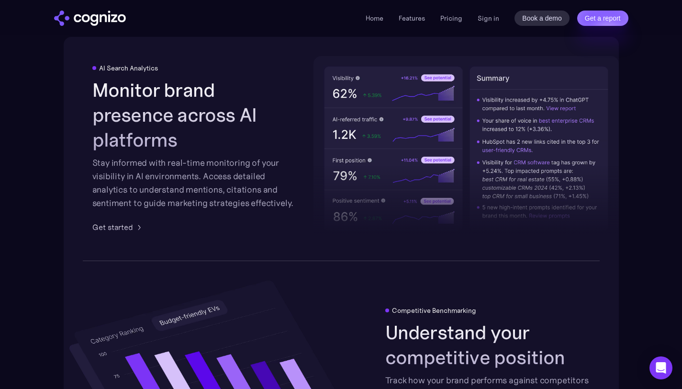
scroll to position [1521, 0]
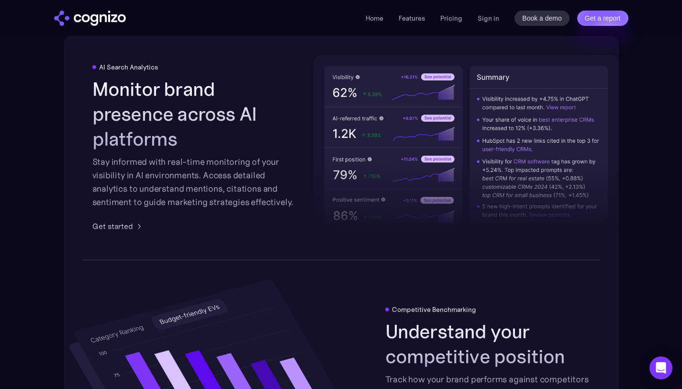
drag, startPoint x: 365, startPoint y: 101, endPoint x: 429, endPoint y: 130, distance: 70.7
click at [429, 130] on div at bounding box center [466, 170] width 305 height 141
drag, startPoint x: 429, startPoint y: 130, endPoint x: 381, endPoint y: 127, distance: 48.4
click at [381, 127] on div at bounding box center [466, 170] width 305 height 141
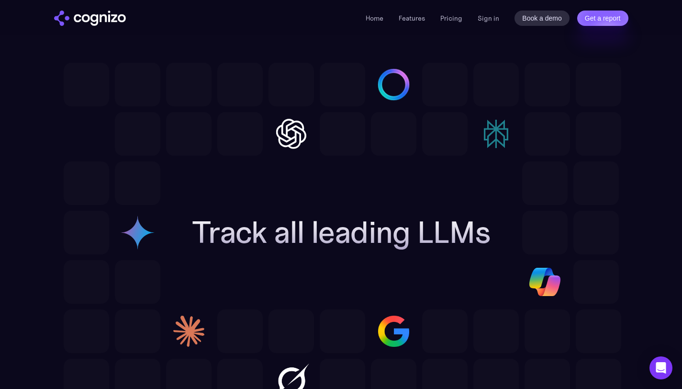
scroll to position [2593, 0]
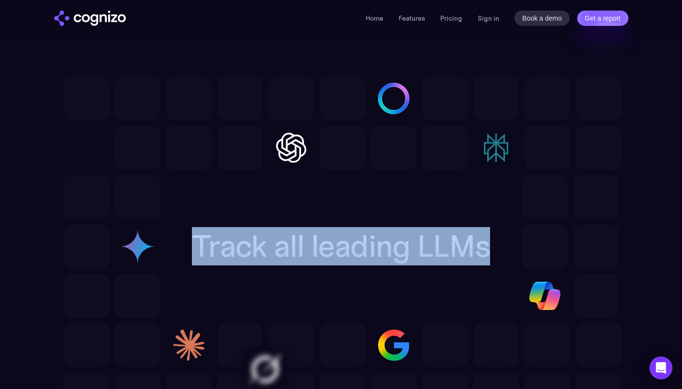
drag, startPoint x: 196, startPoint y: 236, endPoint x: 488, endPoint y: 251, distance: 292.4
click at [488, 251] on h2 "Track all leading LLMs" at bounding box center [341, 246] width 299 height 34
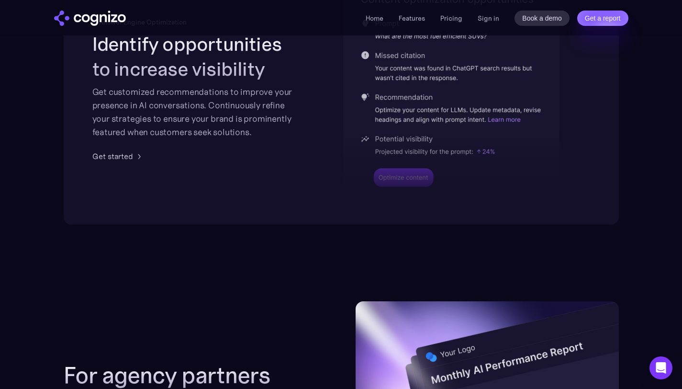
click at [365, 233] on body "**********" at bounding box center [341, 48] width 682 height 4217
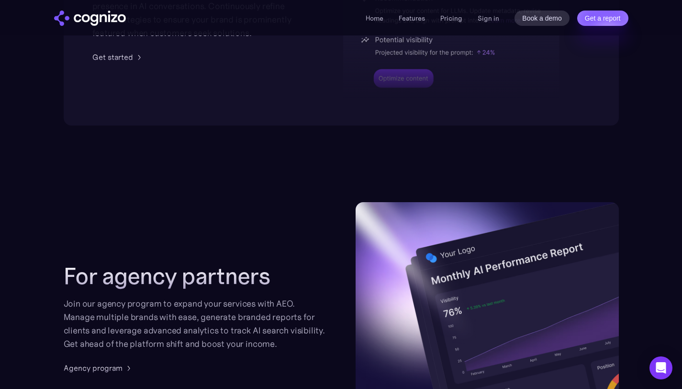
scroll to position [2168, 0]
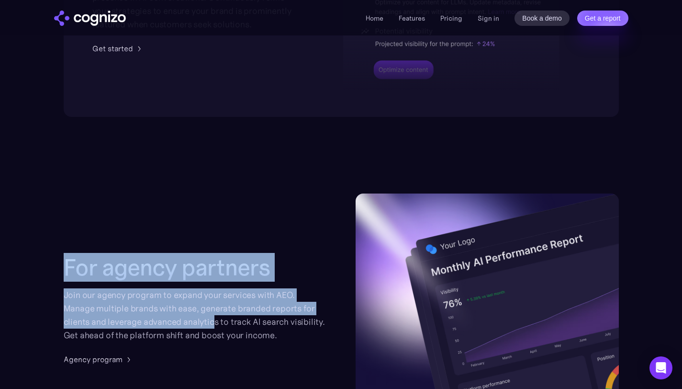
drag, startPoint x: 63, startPoint y: 241, endPoint x: 212, endPoint y: 322, distance: 169.4
click at [212, 322] on section "For agency partners Join our agency program to expand your services with AEO. M…" at bounding box center [341, 309] width 682 height 232
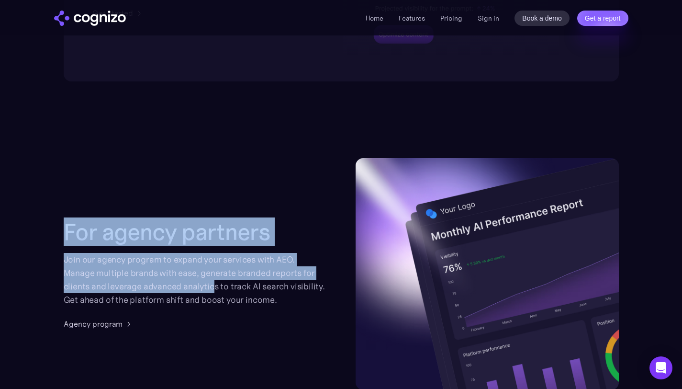
scroll to position [2216, 0]
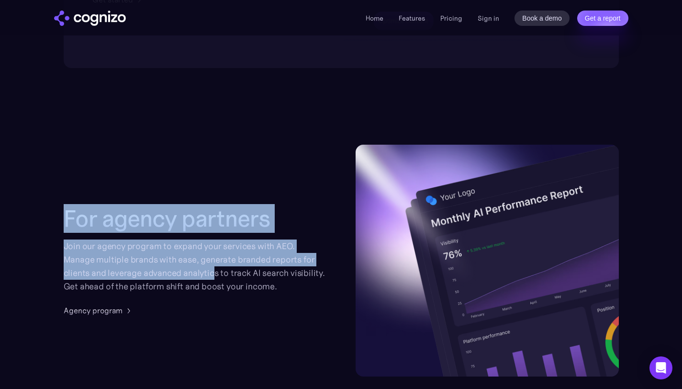
click at [215, 260] on div "Join our agency program to expand your services with AEO. Manage multiple brand…" at bounding box center [195, 266] width 263 height 54
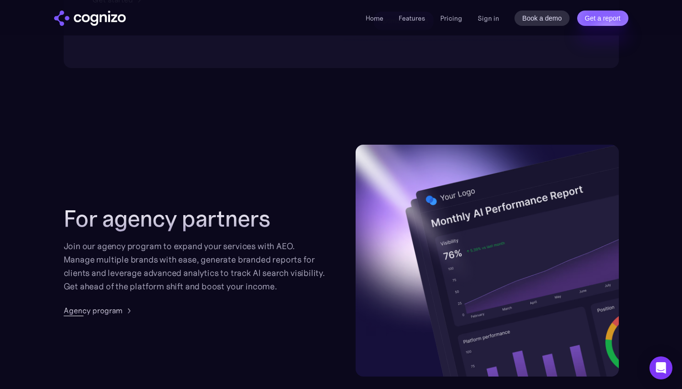
click at [83, 313] on div "Agency program" at bounding box center [93, 309] width 59 height 11
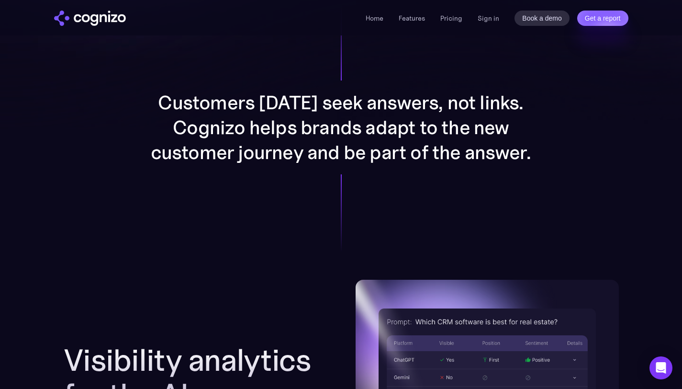
scroll to position [733, 0]
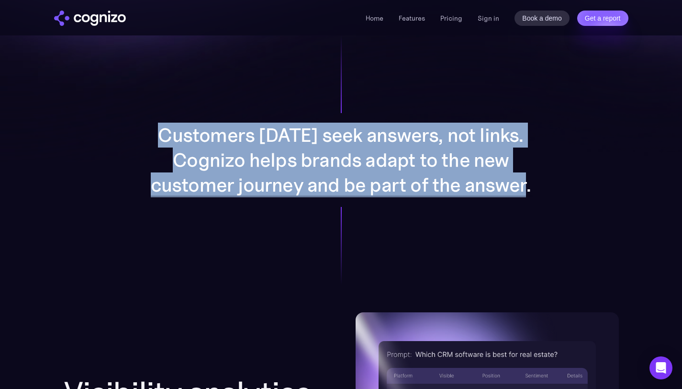
drag, startPoint x: 154, startPoint y: 124, endPoint x: 540, endPoint y: 246, distance: 405.0
click at [540, 246] on div "Customers [DATE] seek answers, not links. Cognizo helps brands adapt to the new…" at bounding box center [341, 160] width 496 height 304
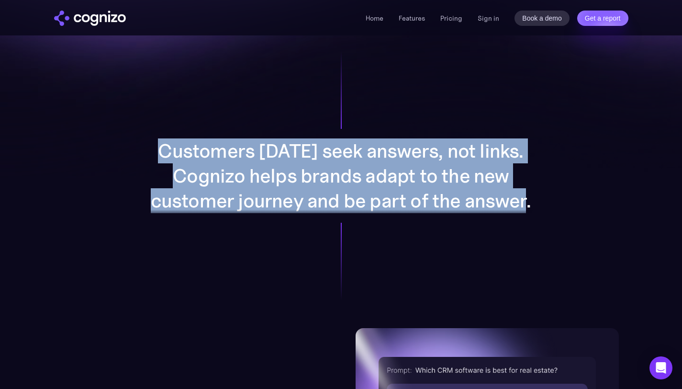
scroll to position [712, 0]
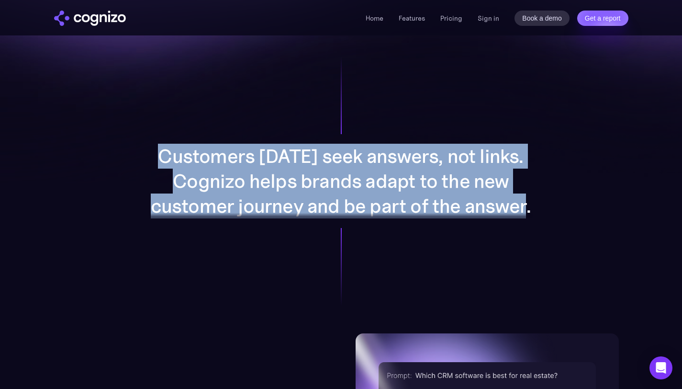
click at [292, 176] on p "Customers [DATE] seek answers, not links. Cognizo helps brands adapt to the new…" at bounding box center [341, 181] width 383 height 75
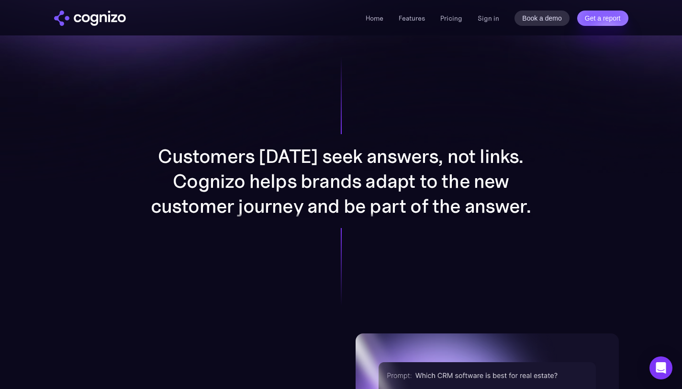
click at [292, 176] on p "Customers [DATE] seek answers, not links. Cognizo helps brands adapt to the new…" at bounding box center [341, 181] width 383 height 75
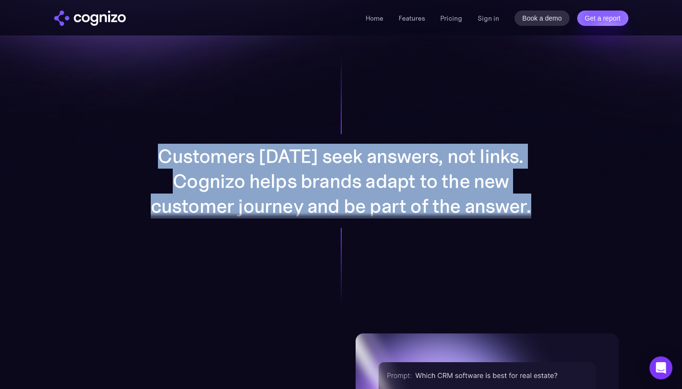
click at [292, 176] on p "Customers [DATE] seek answers, not links. Cognizo helps brands adapt to the new…" at bounding box center [341, 181] width 383 height 75
click at [308, 200] on p "Customers [DATE] seek answers, not links. Cognizo helps brands adapt to the new…" at bounding box center [341, 181] width 383 height 75
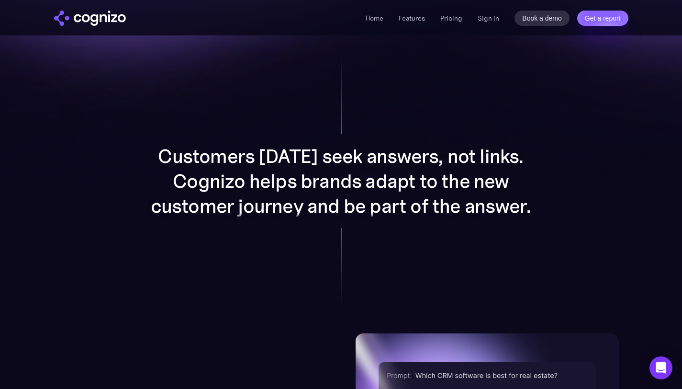
click at [308, 200] on p "Customers [DATE] seek answers, not links. Cognizo helps brands adapt to the new…" at bounding box center [341, 181] width 383 height 75
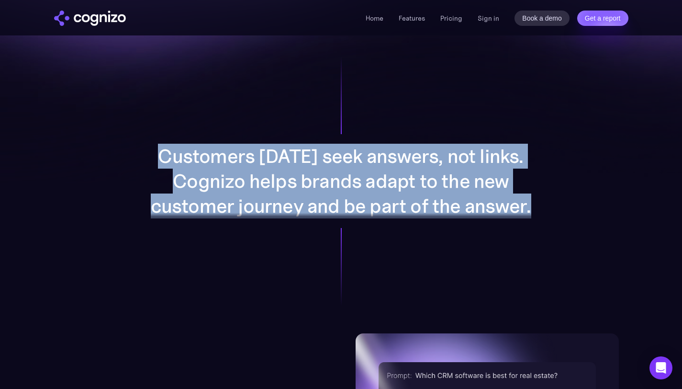
click at [308, 200] on p "Customers [DATE] seek answers, not links. Cognizo helps brands adapt to the new…" at bounding box center [341, 181] width 383 height 75
click at [277, 292] on div "Customers [DATE] seek answers, not links. Cognizo helps brands adapt to the new…" at bounding box center [341, 181] width 496 height 304
drag, startPoint x: 151, startPoint y: 147, endPoint x: 545, endPoint y: 238, distance: 404.8
click at [546, 239] on div "Customers [DATE] seek answers, not links. Cognizo helps brands adapt to the new…" at bounding box center [341, 181] width 496 height 304
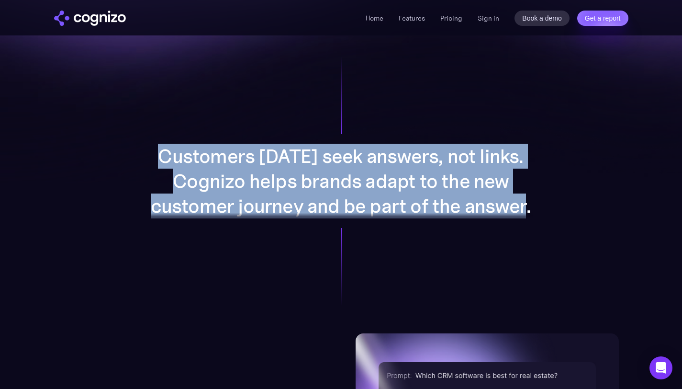
click at [177, 158] on p "Customers [DATE] seek answers, not links. Cognizo helps brands adapt to the new…" at bounding box center [341, 181] width 383 height 75
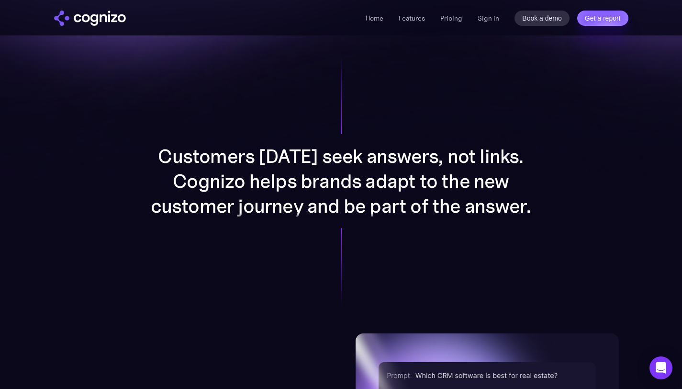
click at [177, 158] on p "Customers [DATE] seek answers, not links. Cognizo helps brands adapt to the new…" at bounding box center [341, 181] width 383 height 75
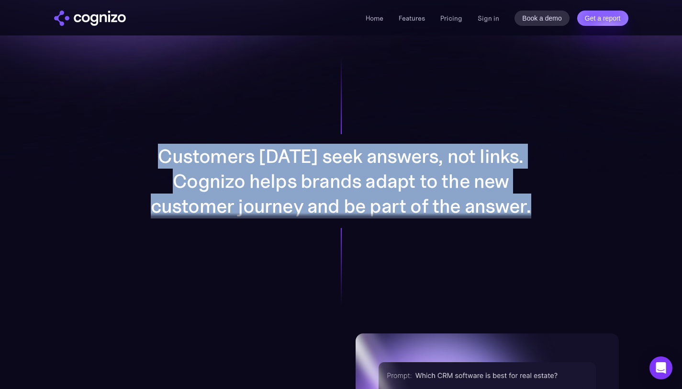
click at [177, 158] on p "Customers [DATE] seek answers, not links. Cognizo helps brands adapt to the new…" at bounding box center [341, 181] width 383 height 75
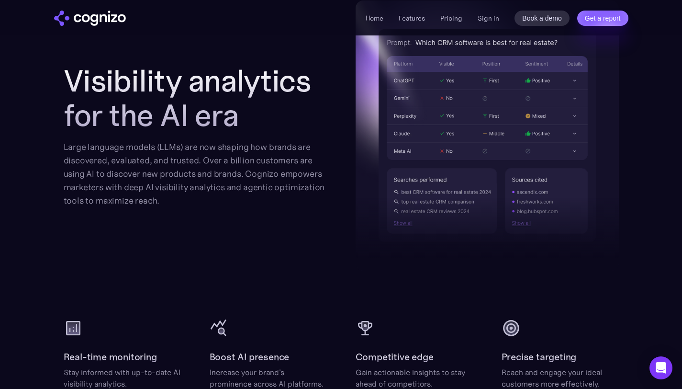
scroll to position [1183, 0]
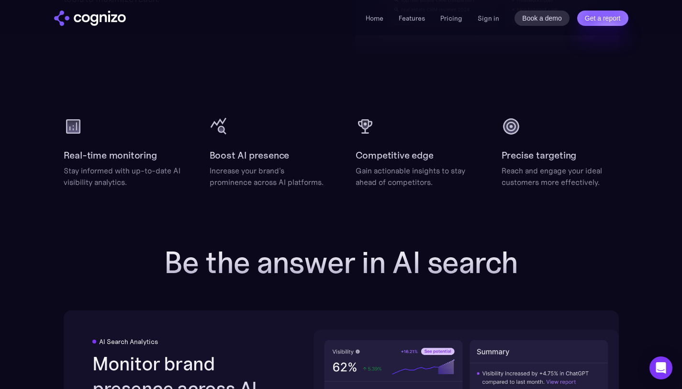
scroll to position [1238, 0]
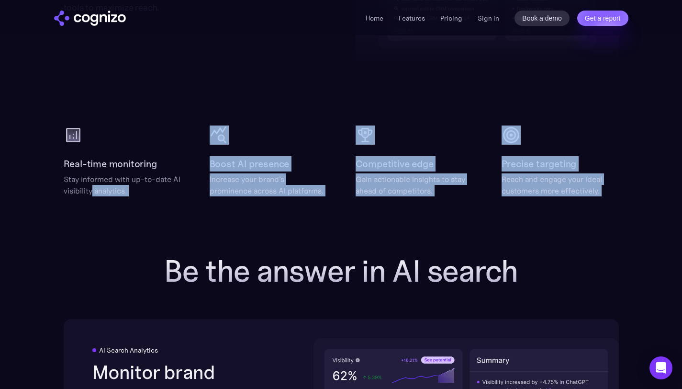
drag, startPoint x: 90, startPoint y: 191, endPoint x: 632, endPoint y: 196, distance: 541.4
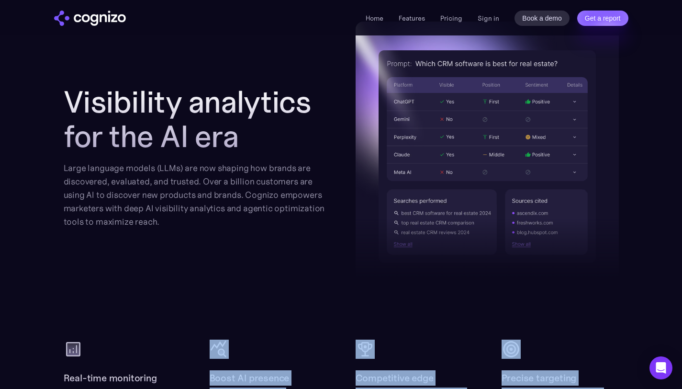
scroll to position [1021, 0]
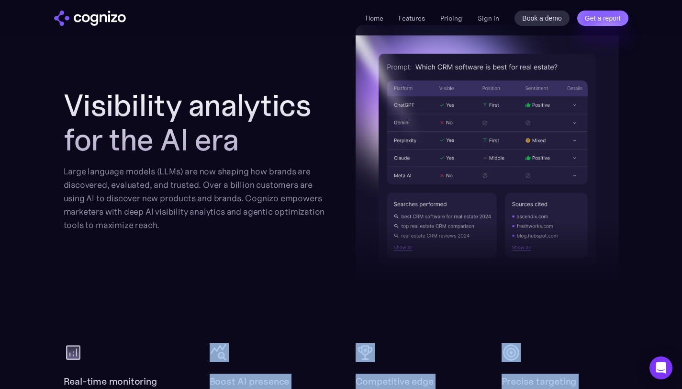
click at [295, 191] on div "Large language models (LLMs) are now shaping how brands are discovered, evaluat…" at bounding box center [195, 198] width 263 height 67
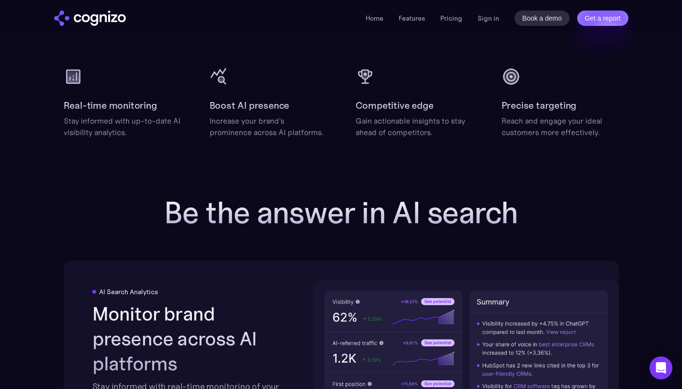
scroll to position [1231, 0]
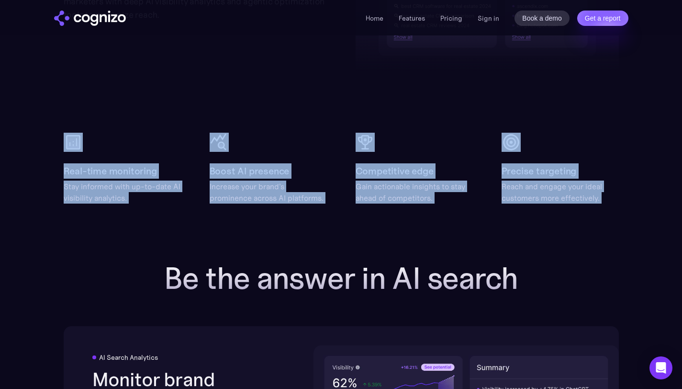
drag, startPoint x: 570, startPoint y: 208, endPoint x: 10, endPoint y: 133, distance: 565.0
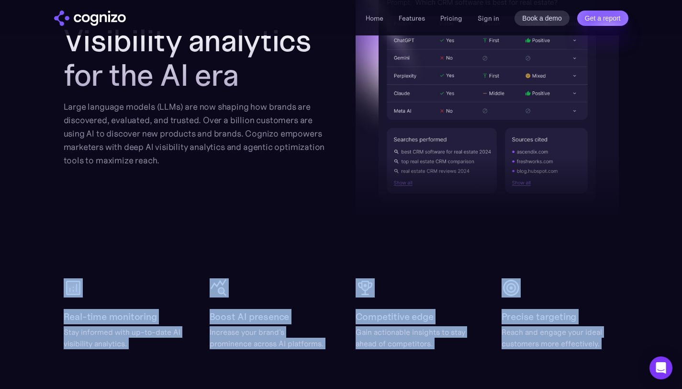
scroll to position [1058, 0]
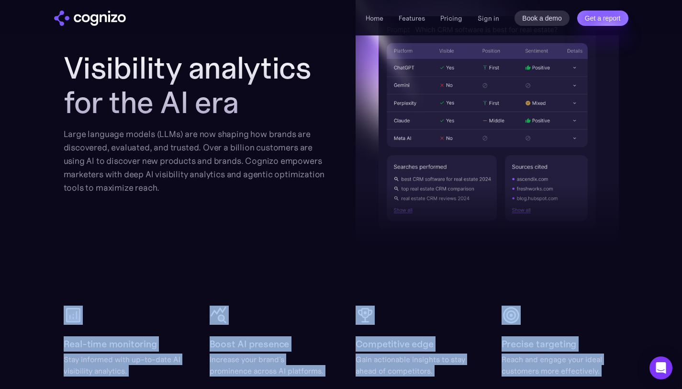
click at [55, 56] on section "Visibility analytics for the AI era Large language models (LLMs) are now shapin…" at bounding box center [341, 182] width 682 height 389
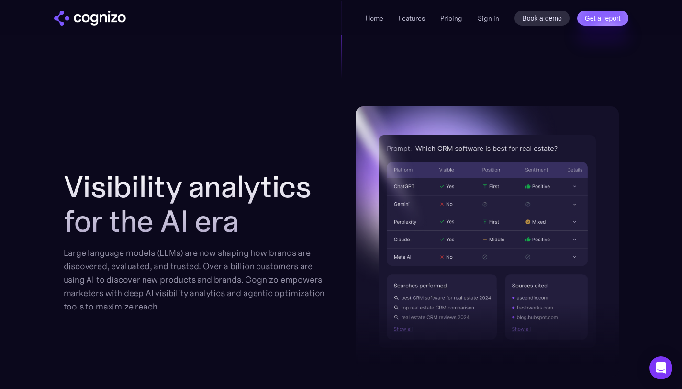
scroll to position [936, 0]
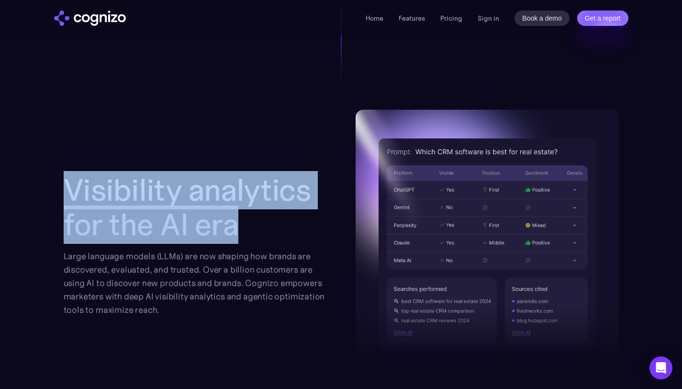
drag, startPoint x: 49, startPoint y: 150, endPoint x: 255, endPoint y: 243, distance: 226.1
click at [255, 243] on section "Visibility analytics for the AI era Large language models (LLMs) are now shapin…" at bounding box center [341, 304] width 682 height 389
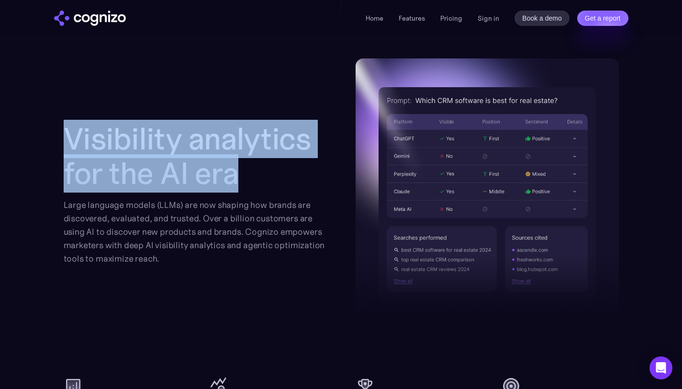
scroll to position [990, 0]
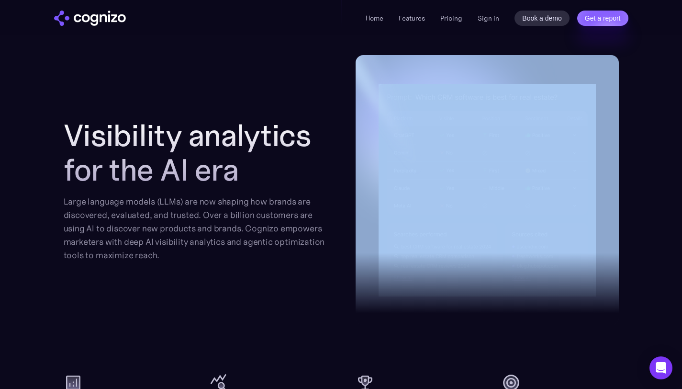
drag, startPoint x: 193, startPoint y: 250, endPoint x: 459, endPoint y: 255, distance: 265.7
click at [459, 255] on div "Visibility analytics for the AI era Large language models (LLMs) are now shapin…" at bounding box center [341, 190] width 555 height 270
click at [427, 197] on div at bounding box center [487, 258] width 263 height 134
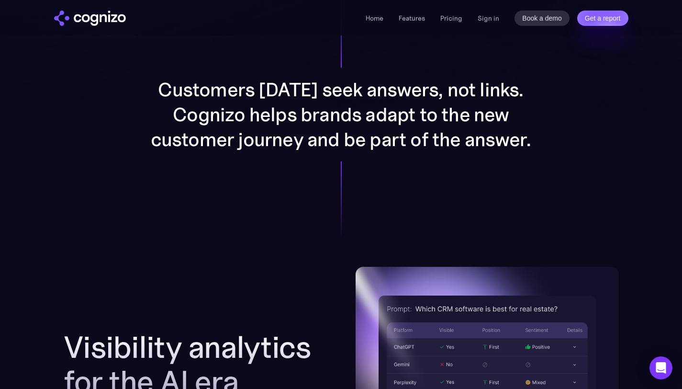
scroll to position [777, 0]
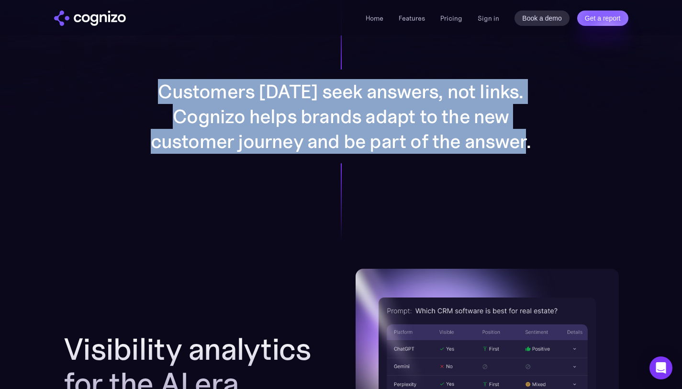
drag, startPoint x: 164, startPoint y: 97, endPoint x: 528, endPoint y: 173, distance: 371.7
click at [528, 173] on div "Customers [DATE] seek answers, not links. Cognizo helps brands adapt to the new…" at bounding box center [341, 116] width 496 height 304
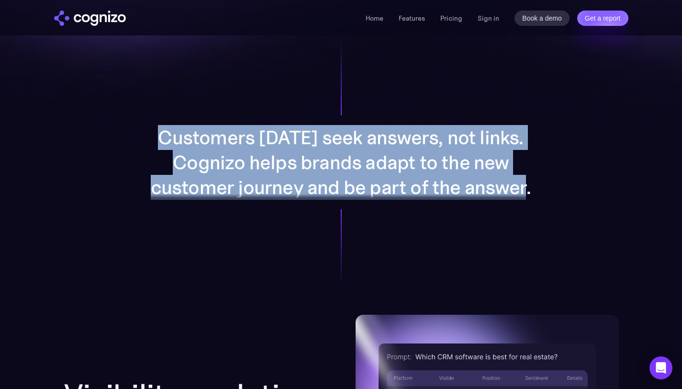
scroll to position [734, 0]
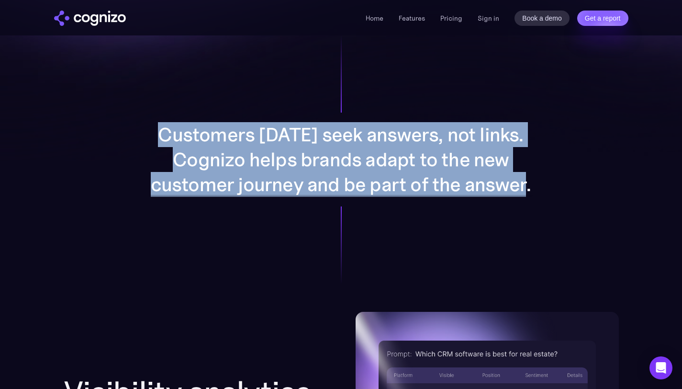
copy p "Customers [DATE] seek answers, not links. Cognizo helps brands adapt to the new…"
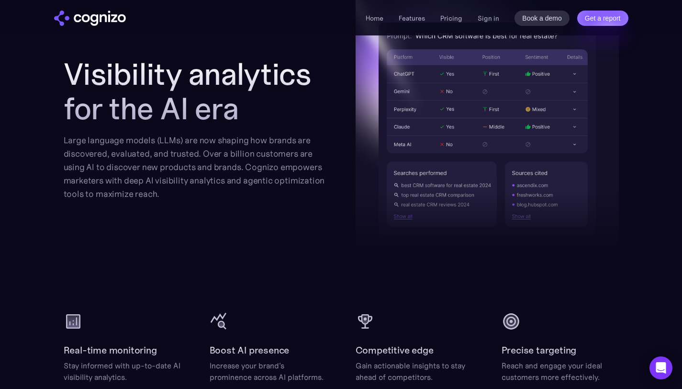
scroll to position [1050, 0]
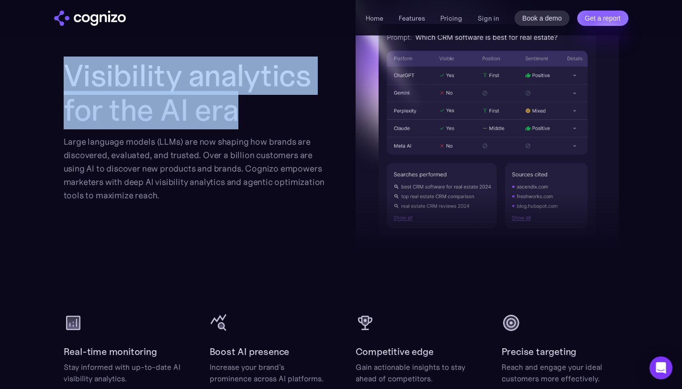
drag, startPoint x: 64, startPoint y: 76, endPoint x: 239, endPoint y: 119, distance: 180.0
click at [240, 117] on h2 "Visibility analytics for the AI era" at bounding box center [195, 92] width 263 height 69
copy h2 "Visibility analytics for the AI era"
click at [226, 188] on div "Large language models (LLMs) are now shaping how brands are discovered, evaluat…" at bounding box center [195, 168] width 263 height 67
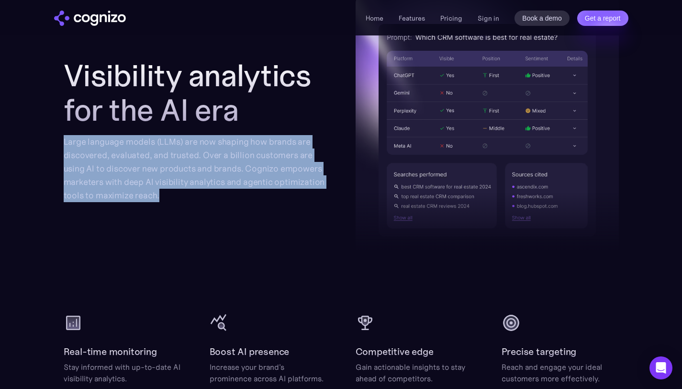
drag, startPoint x: 63, startPoint y: 139, endPoint x: 165, endPoint y: 202, distance: 120.0
click at [165, 202] on section "Visibility analytics for the AI era Large language models (LLMs) are now shapin…" at bounding box center [341, 189] width 682 height 389
copy div "Large language models (LLMs) are now shaping how brands are discovered, evaluat…"
click at [243, 159] on div "Large language models (LLMs) are now shaping how brands are discovered, evaluat…" at bounding box center [195, 168] width 263 height 67
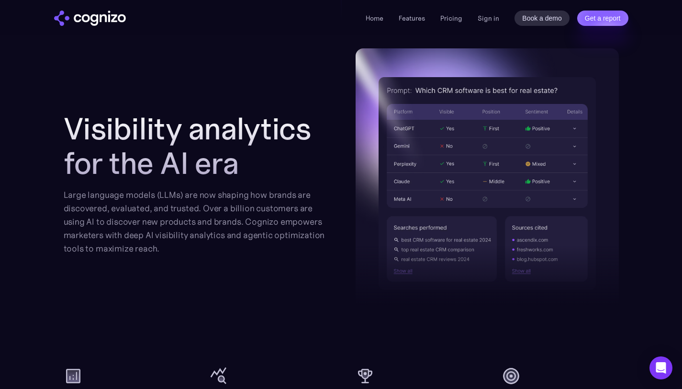
scroll to position [1016, 0]
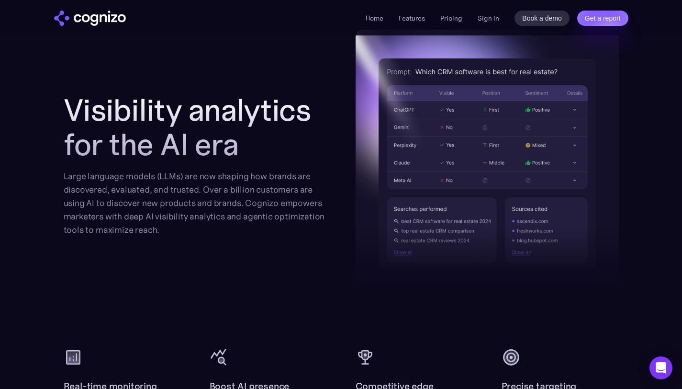
drag, startPoint x: 521, startPoint y: 192, endPoint x: 446, endPoint y: 194, distance: 75.2
click at [446, 194] on div at bounding box center [487, 233] width 263 height 134
click at [435, 124] on img at bounding box center [487, 165] width 263 height 270
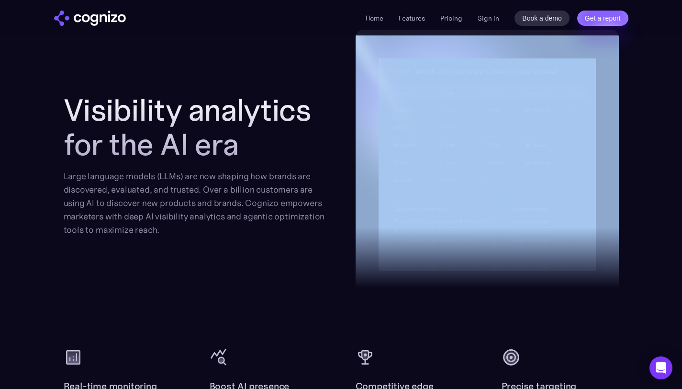
drag, startPoint x: 644, startPoint y: 120, endPoint x: 555, endPoint y: 181, distance: 108.1
click at [555, 181] on section "Visibility analytics for the AI era Large language models (LLMs) are now shapin…" at bounding box center [341, 224] width 682 height 389
click at [302, 240] on div "Visibility analytics for the AI era Large language models (LLMs) are now shapin…" at bounding box center [341, 165] width 555 height 270
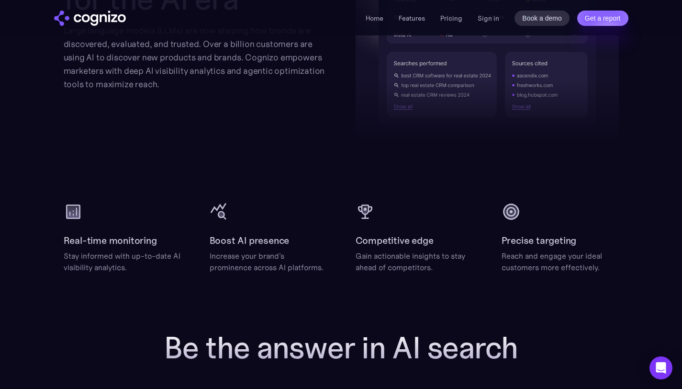
scroll to position [1191, 0]
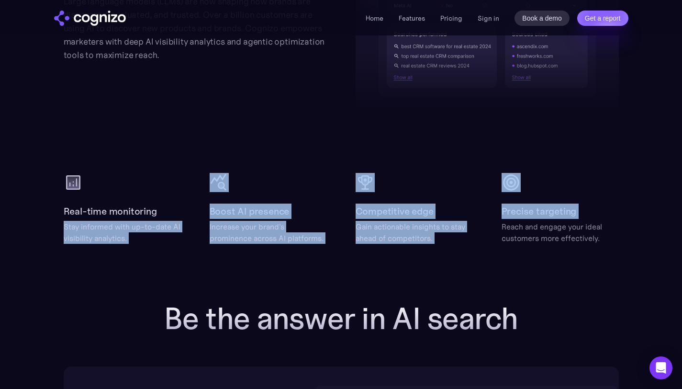
drag, startPoint x: 33, startPoint y: 227, endPoint x: 646, endPoint y: 214, distance: 613.9
click at [647, 214] on section "Visibility analytics for the AI era Large language models (LLMs) are now shapin…" at bounding box center [341, 49] width 682 height 389
click at [504, 191] on img at bounding box center [511, 182] width 19 height 19
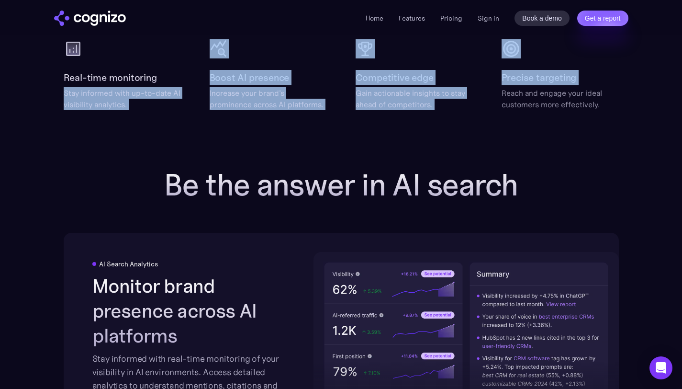
click at [330, 172] on h2 "Be the answer in AI search" at bounding box center [341, 185] width 383 height 34
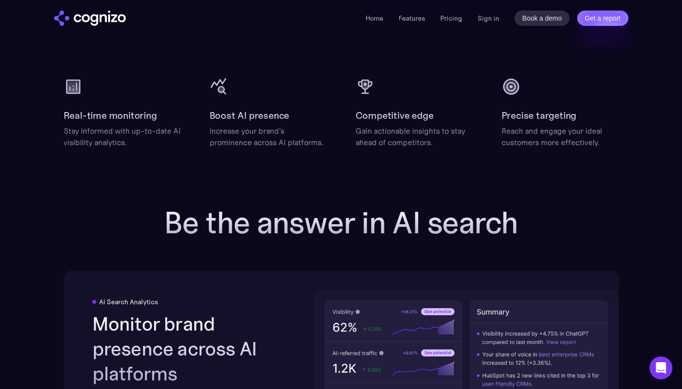
scroll to position [1276, 0]
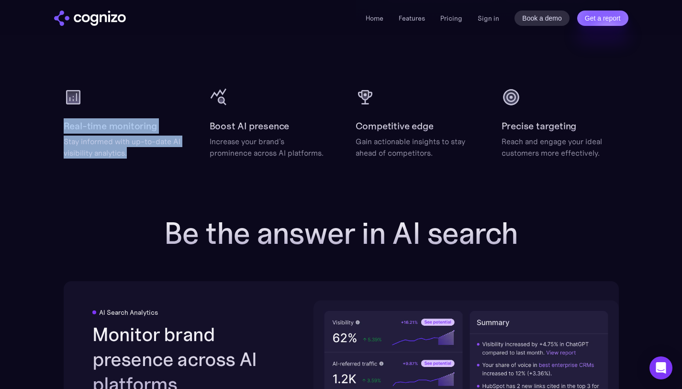
drag, startPoint x: 62, startPoint y: 122, endPoint x: 137, endPoint y: 152, distance: 80.5
click at [98, 139] on div "Stay informed with up-to-date AI visibility analytics." at bounding box center [122, 146] width 117 height 23
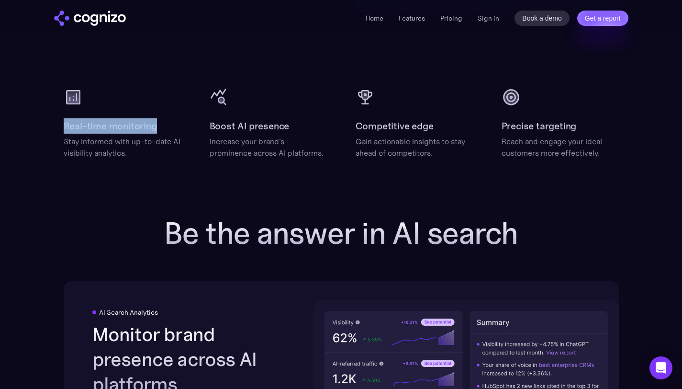
drag, startPoint x: 65, startPoint y: 124, endPoint x: 159, endPoint y: 126, distance: 94.3
click at [159, 126] on div "Real-time monitoring Stay informed with up-to-date AI visibility analytics." at bounding box center [122, 138] width 117 height 40
copy h2 "Real-time monitoring"
click at [127, 144] on div "Stay informed with up-to-date AI visibility analytics." at bounding box center [122, 146] width 117 height 23
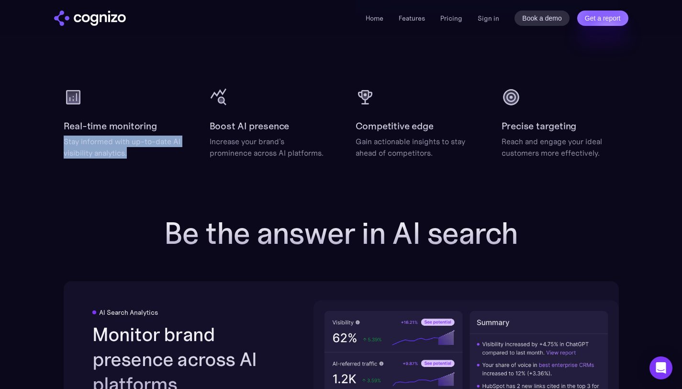
drag, startPoint x: 62, startPoint y: 142, endPoint x: 135, endPoint y: 152, distance: 74.3
copy div "Stay informed with up-to-date AI visibility analytics."
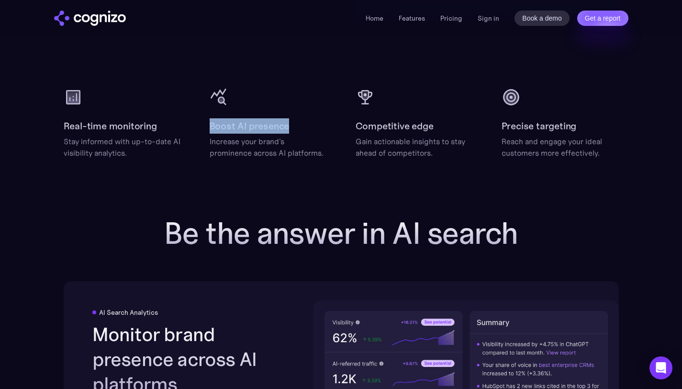
drag, startPoint x: 209, startPoint y: 123, endPoint x: 291, endPoint y: 126, distance: 81.9
click at [291, 126] on div "Real-time monitoring Stay informed with up-to-date AI visibility analytics. Boo…" at bounding box center [341, 123] width 555 height 71
copy h2 "Boost AI presence"
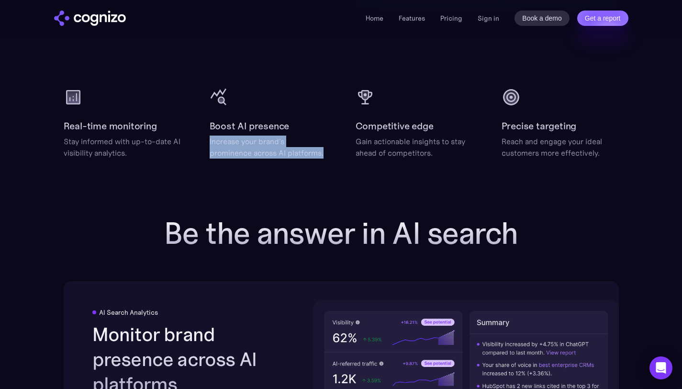
drag, startPoint x: 204, startPoint y: 141, endPoint x: 325, endPoint y: 152, distance: 120.7
click at [325, 152] on div "Real-time monitoring Stay informed with up-to-date AI visibility analytics. Boo…" at bounding box center [341, 123] width 555 height 71
copy div "Increase your brand's prominence across AI platforms."
click at [303, 142] on div "Increase your brand's prominence across AI platforms." at bounding box center [268, 146] width 117 height 23
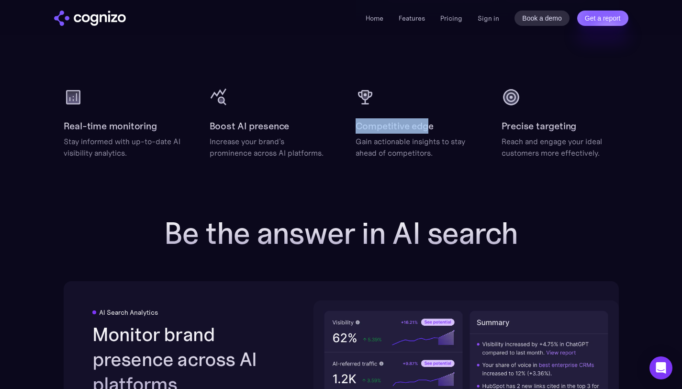
drag, startPoint x: 355, startPoint y: 125, endPoint x: 430, endPoint y: 126, distance: 75.2
click at [430, 126] on div "Real-time monitoring Stay informed with up-to-date AI visibility analytics. Boo…" at bounding box center [341, 123] width 555 height 71
drag, startPoint x: 446, startPoint y: 127, endPoint x: 357, endPoint y: 131, distance: 89.1
click at [357, 131] on div "Competitive edge Gain actionable insights to stay ahead of competitors." at bounding box center [414, 138] width 117 height 40
copy h2 "Competitive edge"
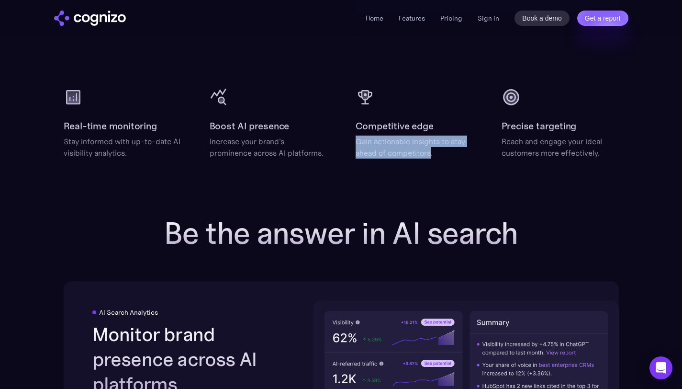
drag, startPoint x: 354, startPoint y: 143, endPoint x: 431, endPoint y: 154, distance: 77.9
click at [431, 154] on div "Real-time monitoring Stay informed with up-to-date AI visibility analytics. Boo…" at bounding box center [341, 123] width 555 height 71
click at [432, 157] on div "Gain actionable insights to stay ahead of competitors." at bounding box center [414, 146] width 117 height 23
drag, startPoint x: 435, startPoint y: 154, endPoint x: 348, endPoint y: 146, distance: 87.6
click at [348, 145] on div "Real-time monitoring Stay informed with up-to-date AI visibility analytics. Boo…" at bounding box center [341, 123] width 555 height 71
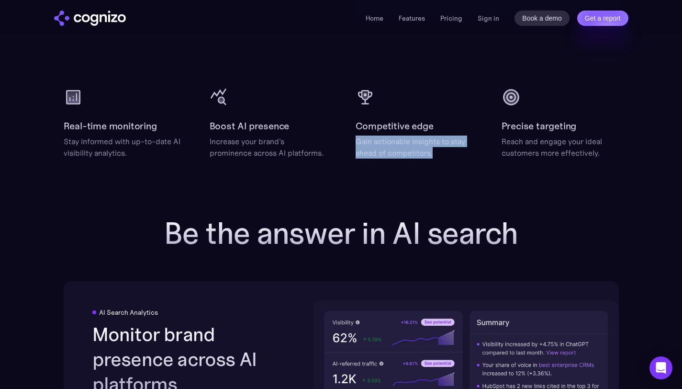
copy div "Gain actionable insights to stay ahead of competitors."
click at [213, 156] on div "Increase your brand's prominence across AI platforms." at bounding box center [268, 146] width 117 height 23
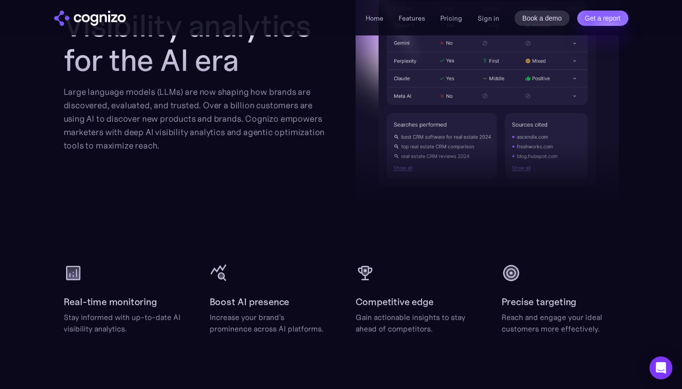
scroll to position [1114, 0]
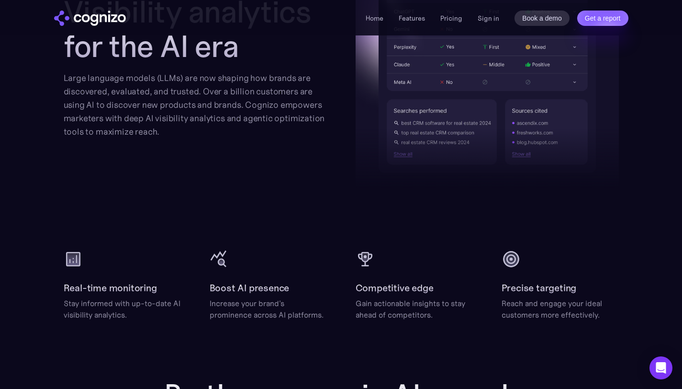
click at [472, 234] on div "Visibility analytics for the AI era Large language models (LLMs) are now shapin…" at bounding box center [341, 126] width 555 height 389
drag, startPoint x: 498, startPoint y: 287, endPoint x: 584, endPoint y: 288, distance: 86.2
click at [584, 288] on div "Real-time monitoring Stay informed with up-to-date AI visibility analytics. Boo…" at bounding box center [341, 284] width 555 height 71
click at [520, 299] on div "Reach and engage your ideal customers more effectively." at bounding box center [560, 308] width 117 height 23
drag, startPoint x: 500, startPoint y: 302, endPoint x: 605, endPoint y: 313, distance: 105.9
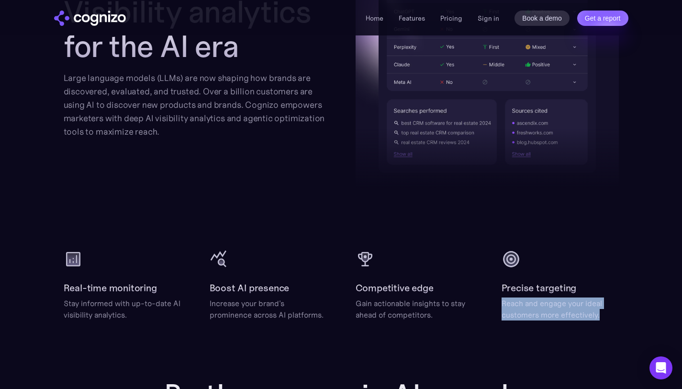
click at [606, 312] on div "Real-time monitoring Stay informed with up-to-date AI visibility analytics. Boo…" at bounding box center [341, 284] width 555 height 71
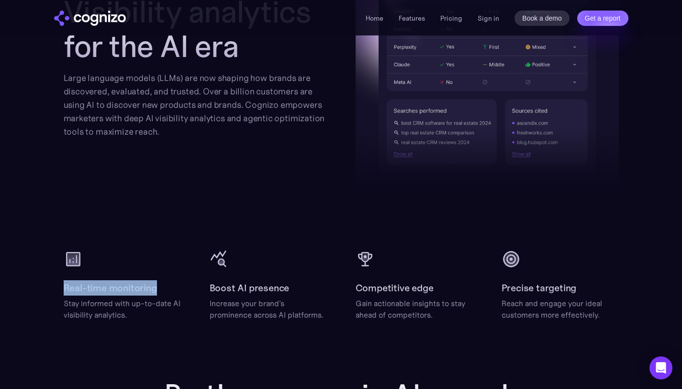
drag, startPoint x: 159, startPoint y: 285, endPoint x: 60, endPoint y: 290, distance: 99.2
click at [59, 290] on section "Visibility analytics for the AI era Large language models (LLMs) are now shapin…" at bounding box center [341, 126] width 682 height 389
